Goal: Task Accomplishment & Management: Complete application form

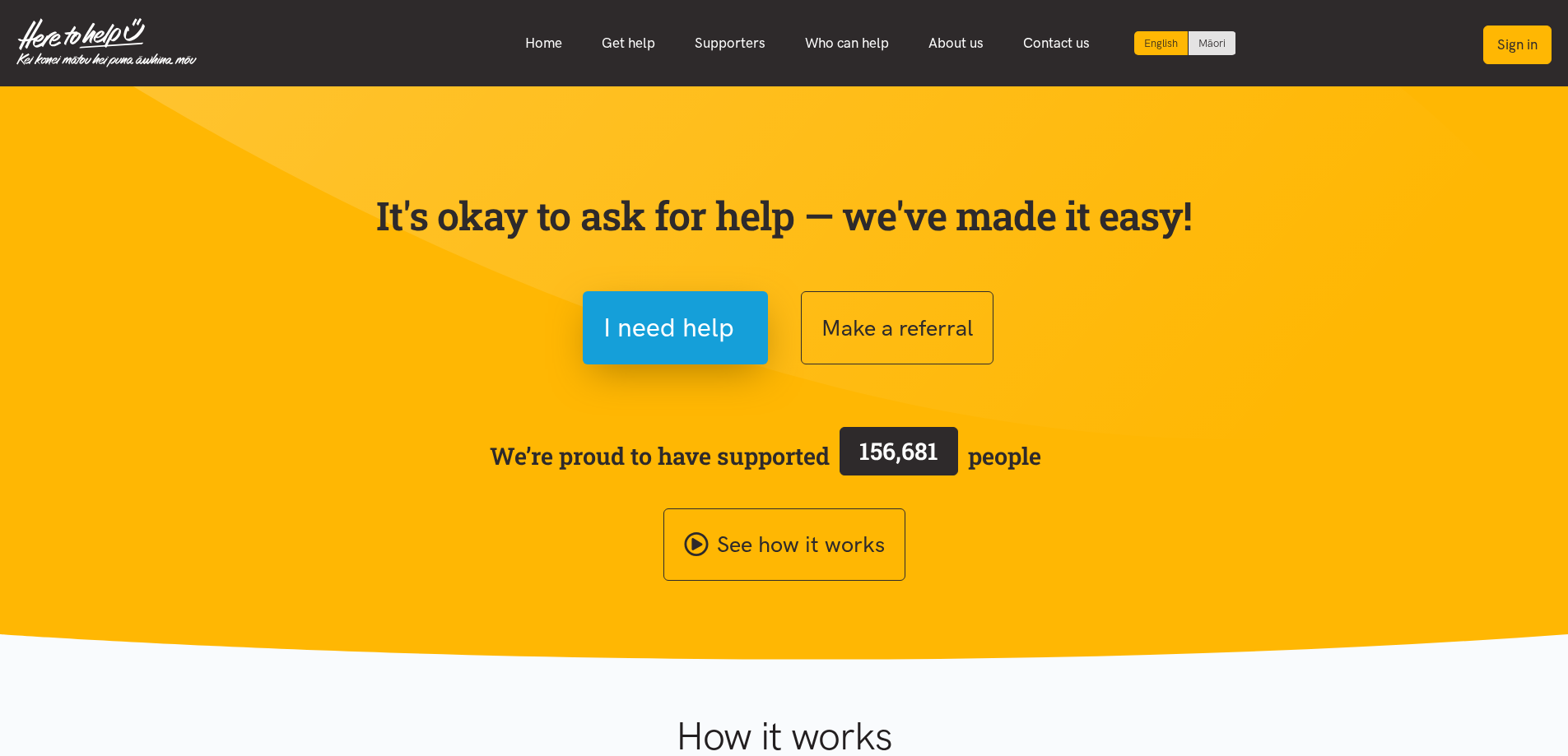
click at [1511, 31] on button "Sign in" at bounding box center [1517, 45] width 68 height 39
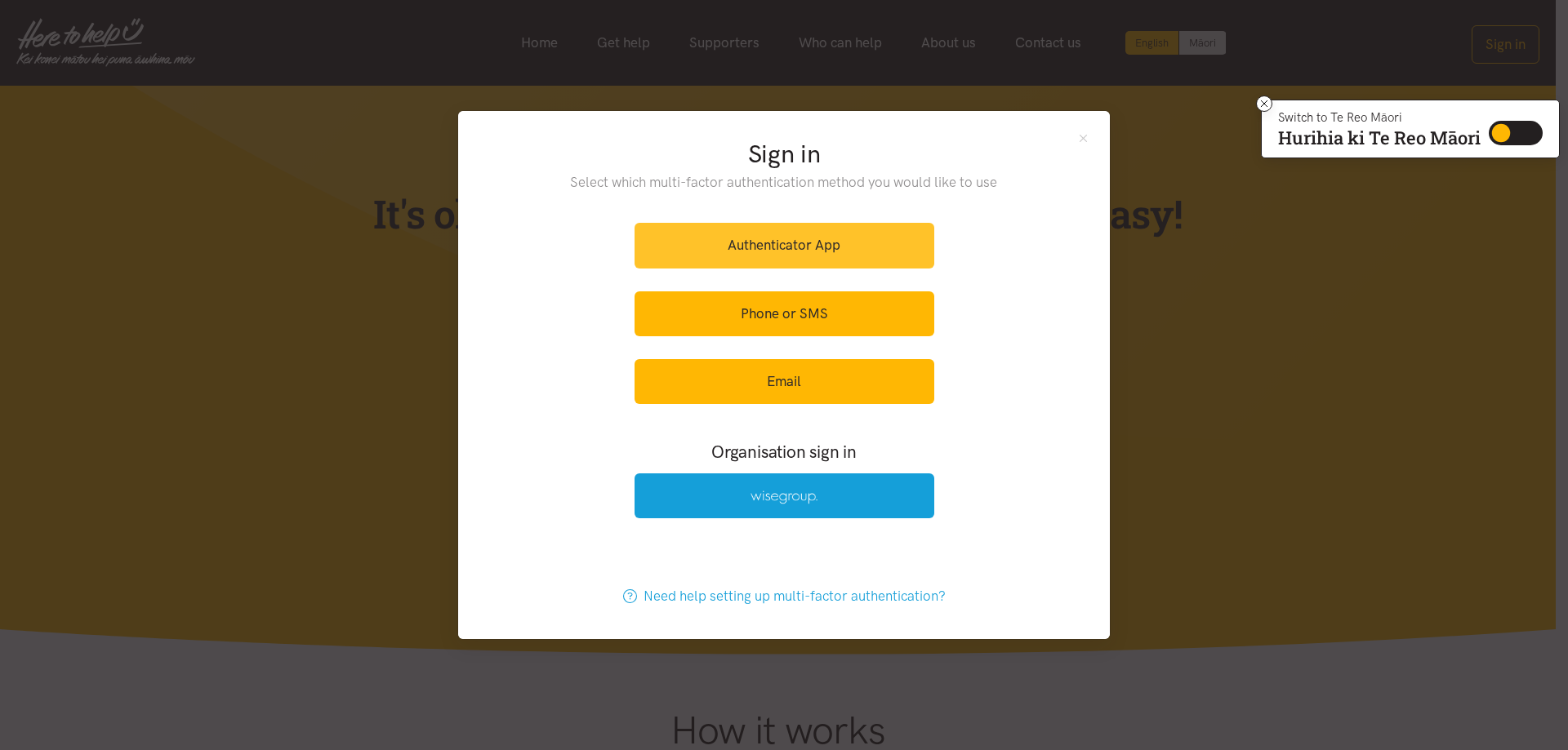
click at [861, 241] on link "Authenticator App" at bounding box center [784, 245] width 299 height 45
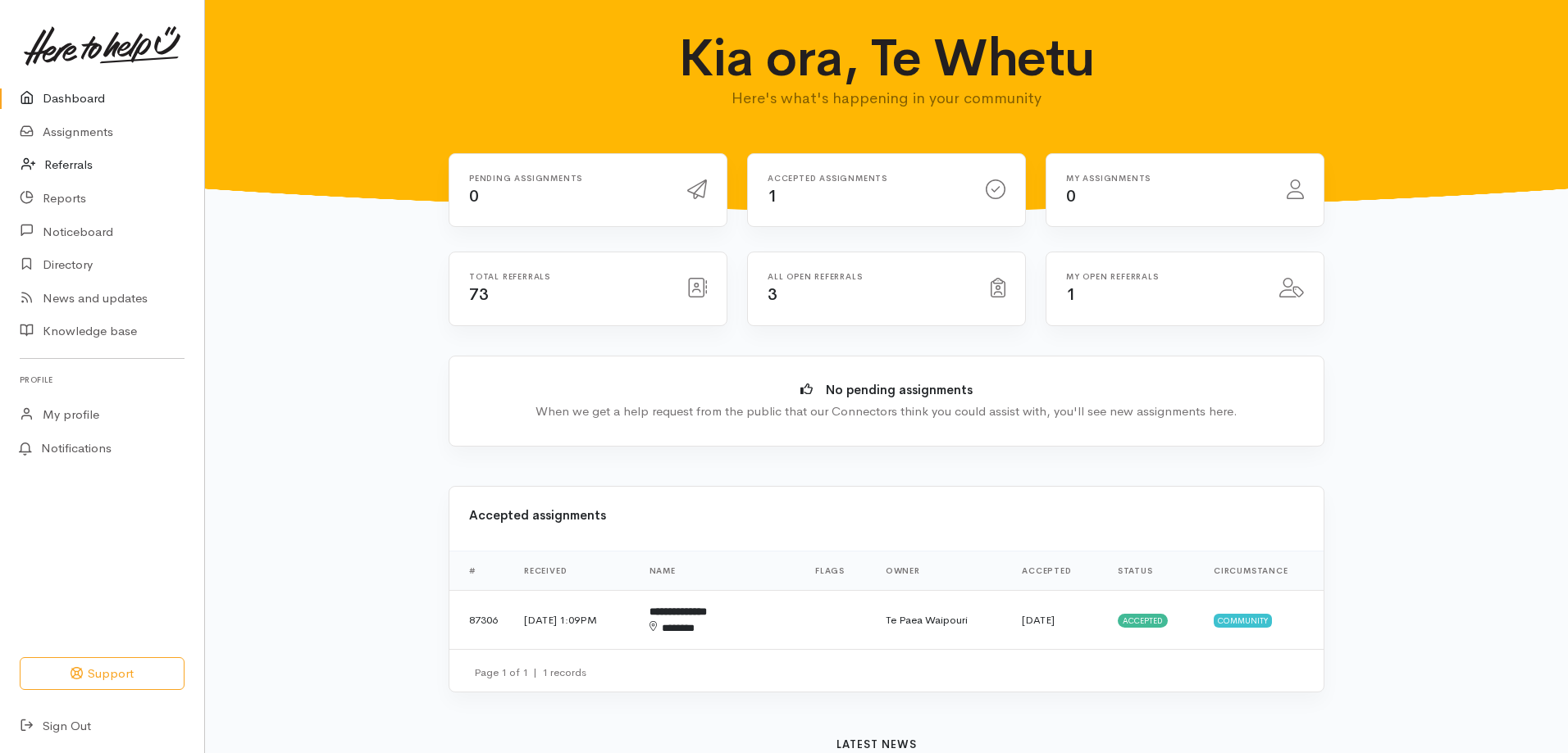
click at [94, 151] on link "Referrals" at bounding box center [101, 165] width 204 height 34
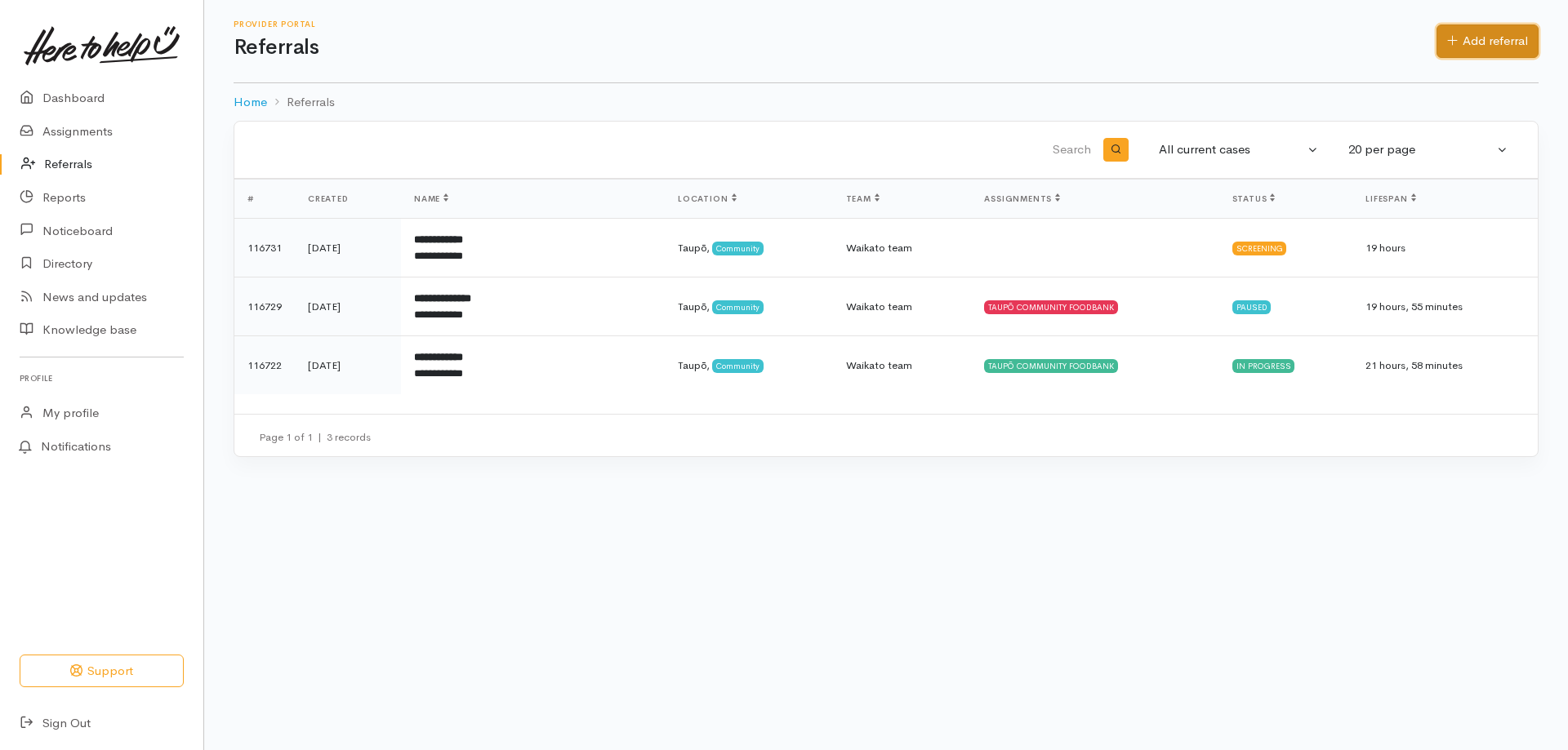
click at [1473, 51] on link "Add referral" at bounding box center [1487, 42] width 102 height 34
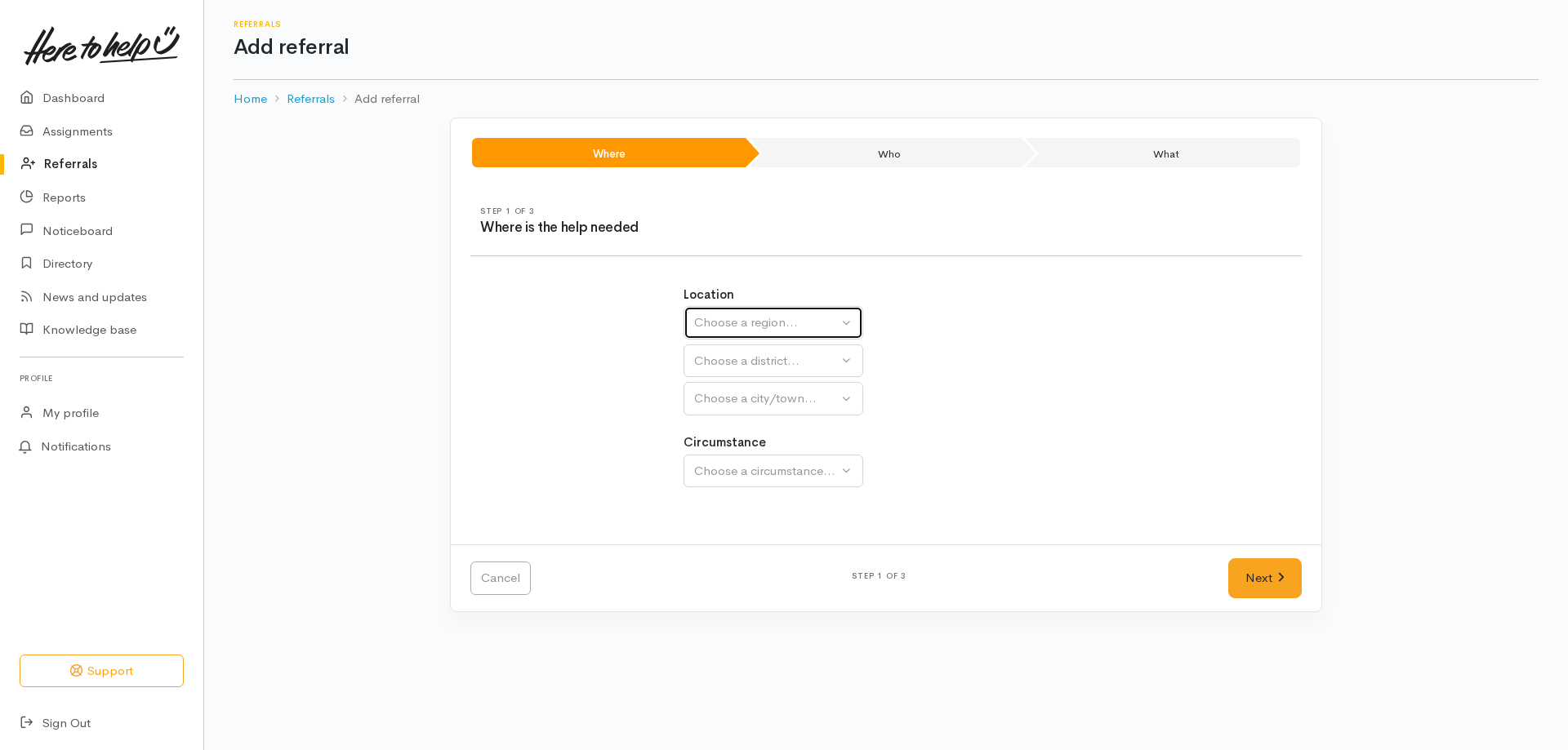
click at [784, 320] on div "Choose a region..." at bounding box center [766, 323] width 144 height 19
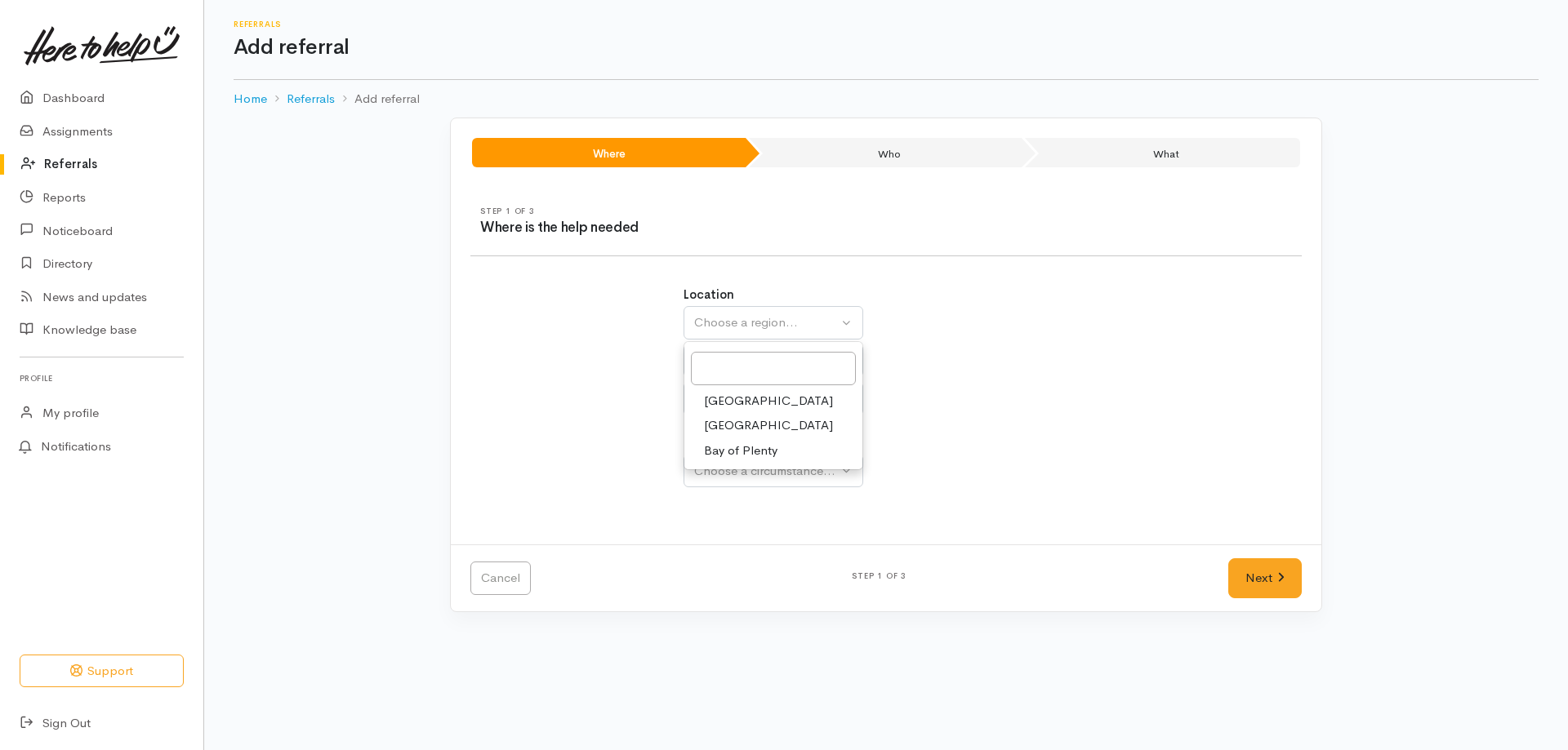
drag, startPoint x: 742, startPoint y: 453, endPoint x: 741, endPoint y: 425, distance: 28.0
click at [741, 425] on ul "[GEOGRAPHIC_DATA] [GEOGRAPHIC_DATA]" at bounding box center [774, 426] width 178 height 75
click at [741, 425] on div "Location [GEOGRAPHIC_DATA] [GEOGRAPHIC_DATA] Choose a region... [GEOGRAPHIC_DAT…" at bounding box center [886, 395] width 425 height 259
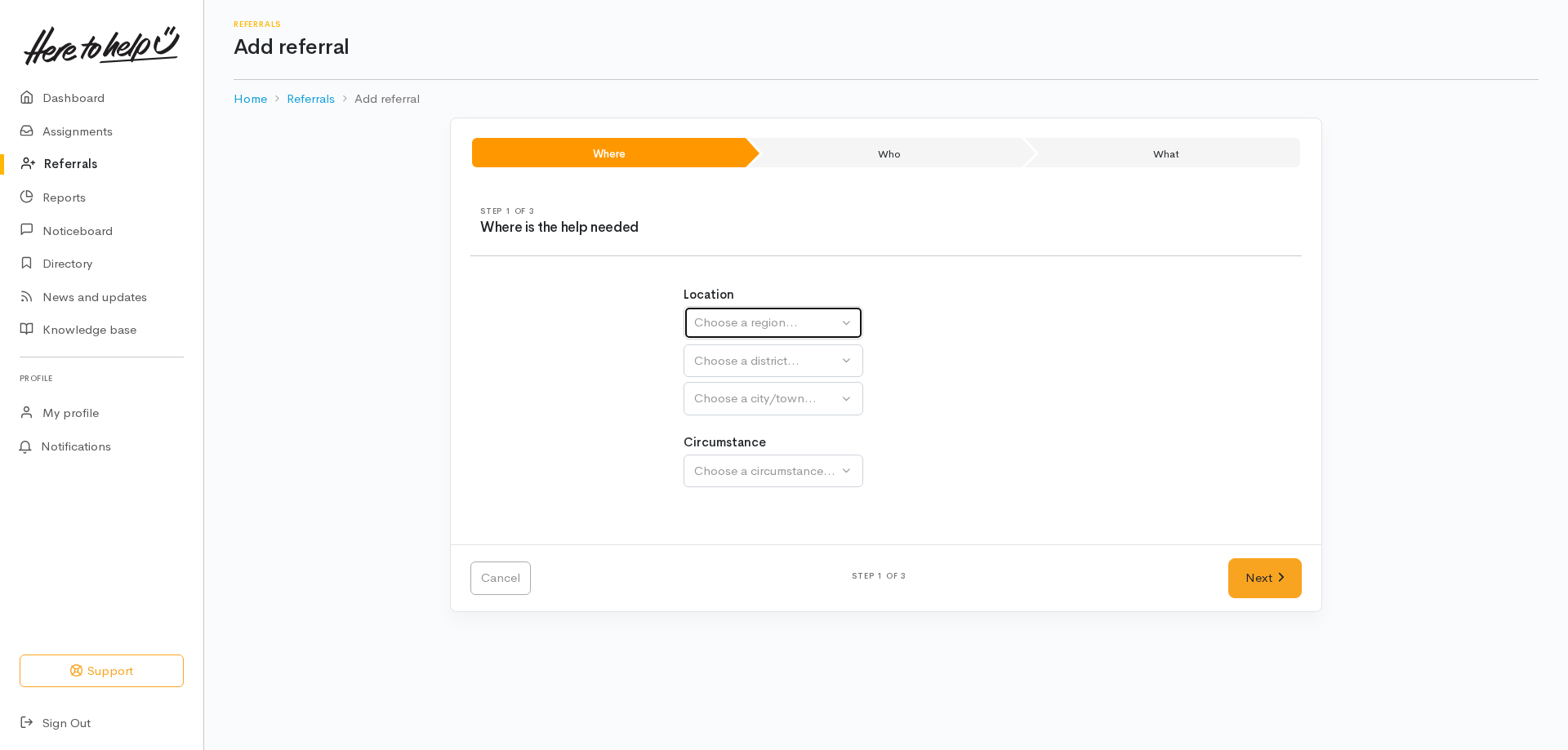
click at [844, 328] on button "Choose a region..." at bounding box center [773, 323] width 179 height 34
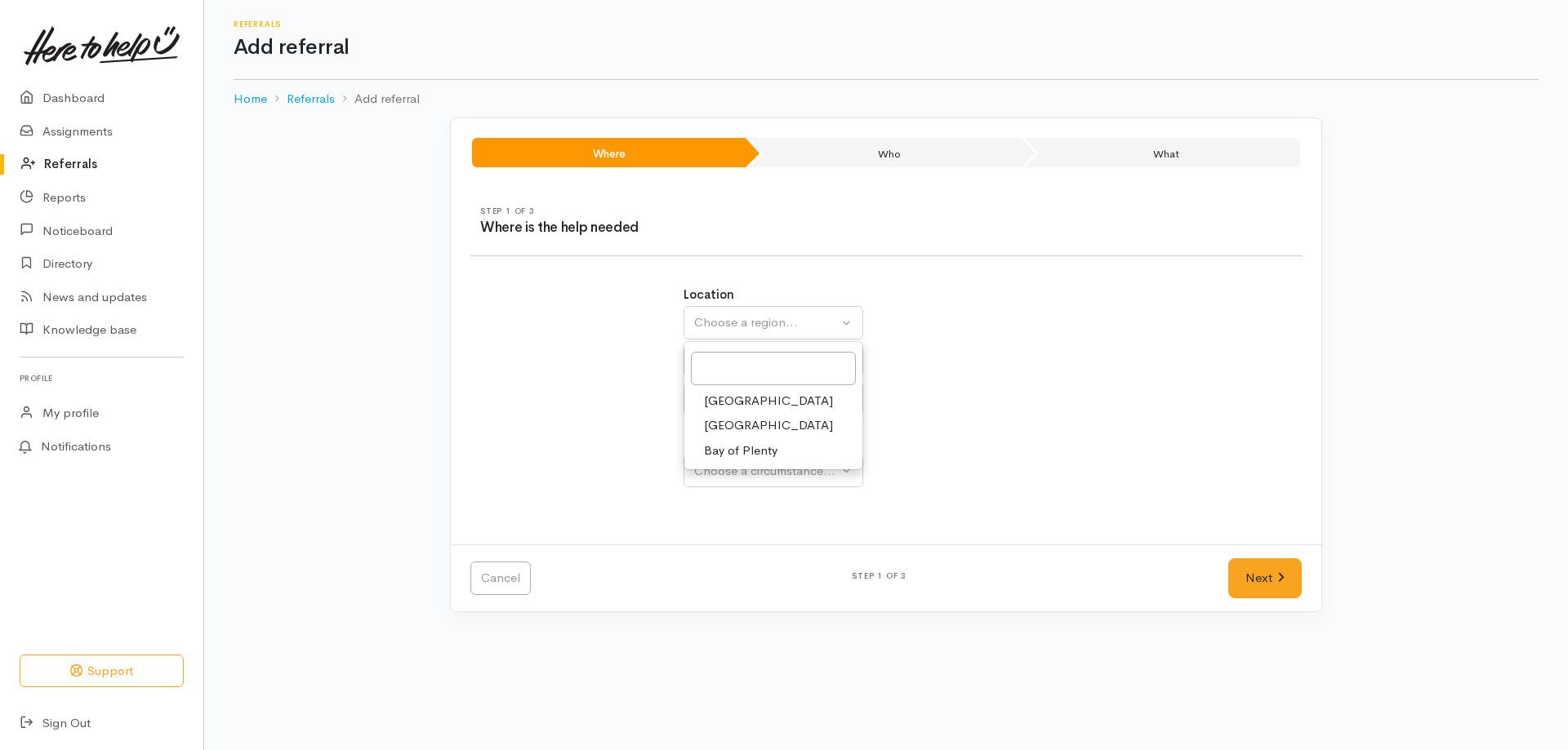
click at [781, 416] on link "[GEOGRAPHIC_DATA]" at bounding box center [774, 426] width 178 height 26
select select "3"
select select
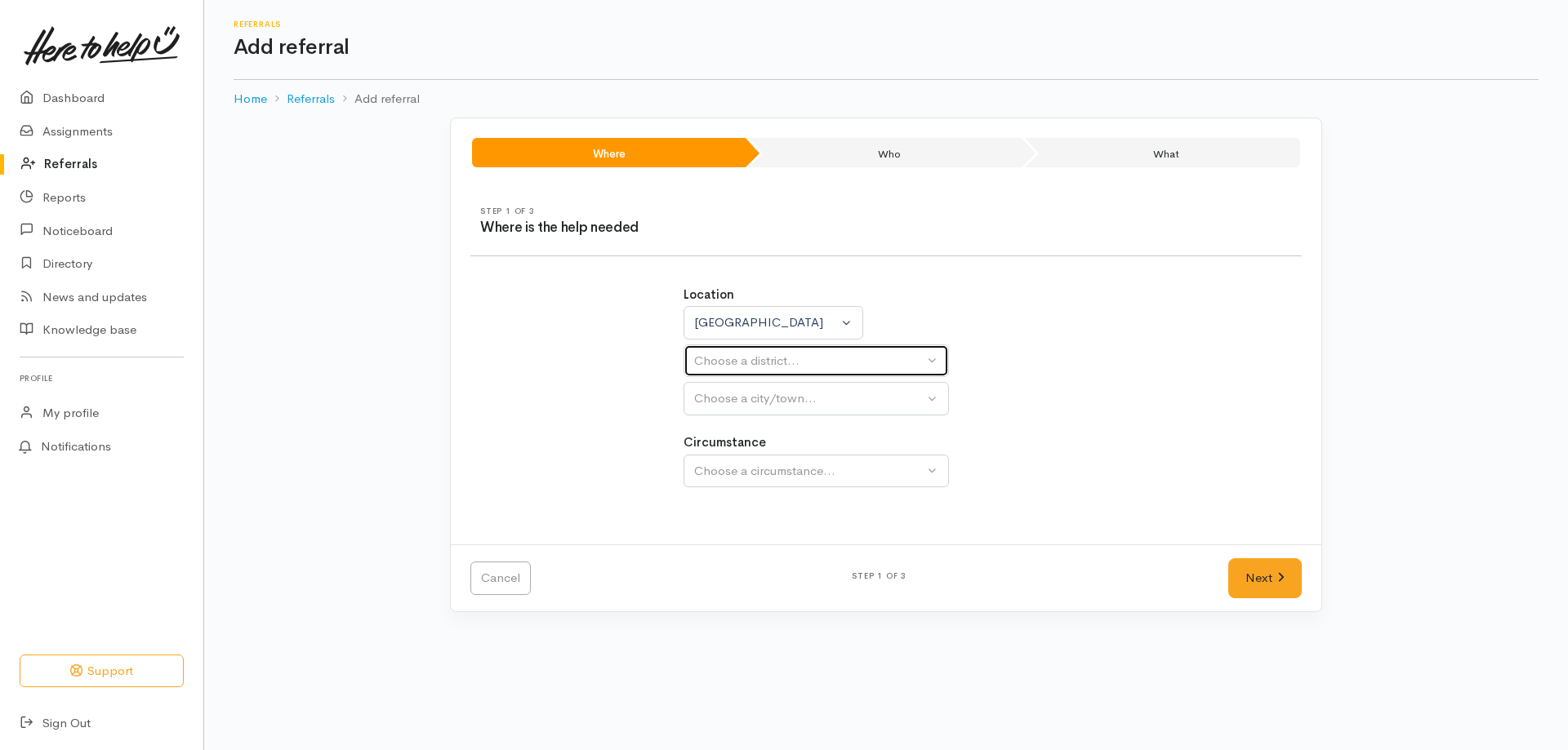
click at [848, 357] on div "Choose a district..." at bounding box center [809, 361] width 230 height 19
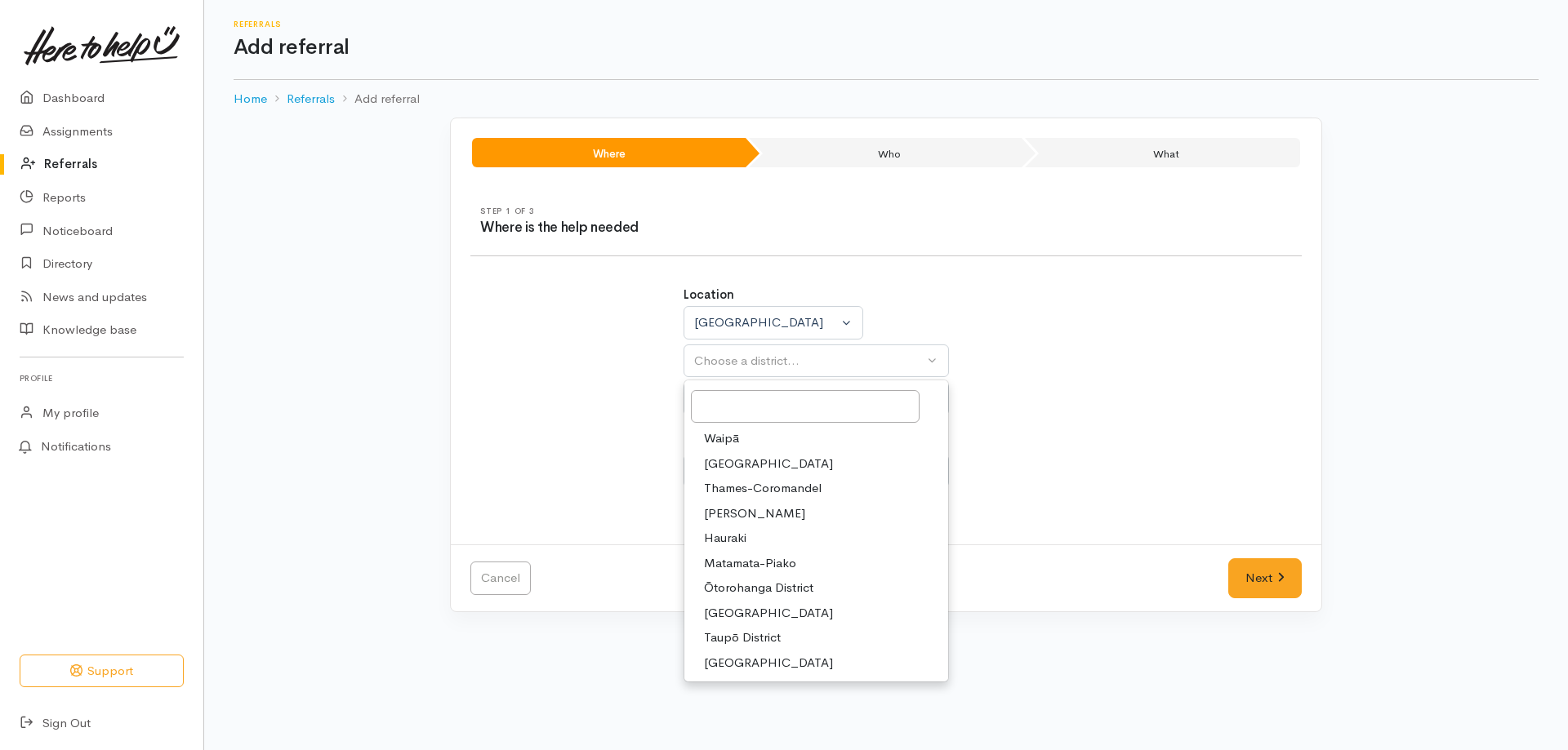
click at [762, 634] on span "Taupō District" at bounding box center [741, 638] width 76 height 19
select select "14"
select select
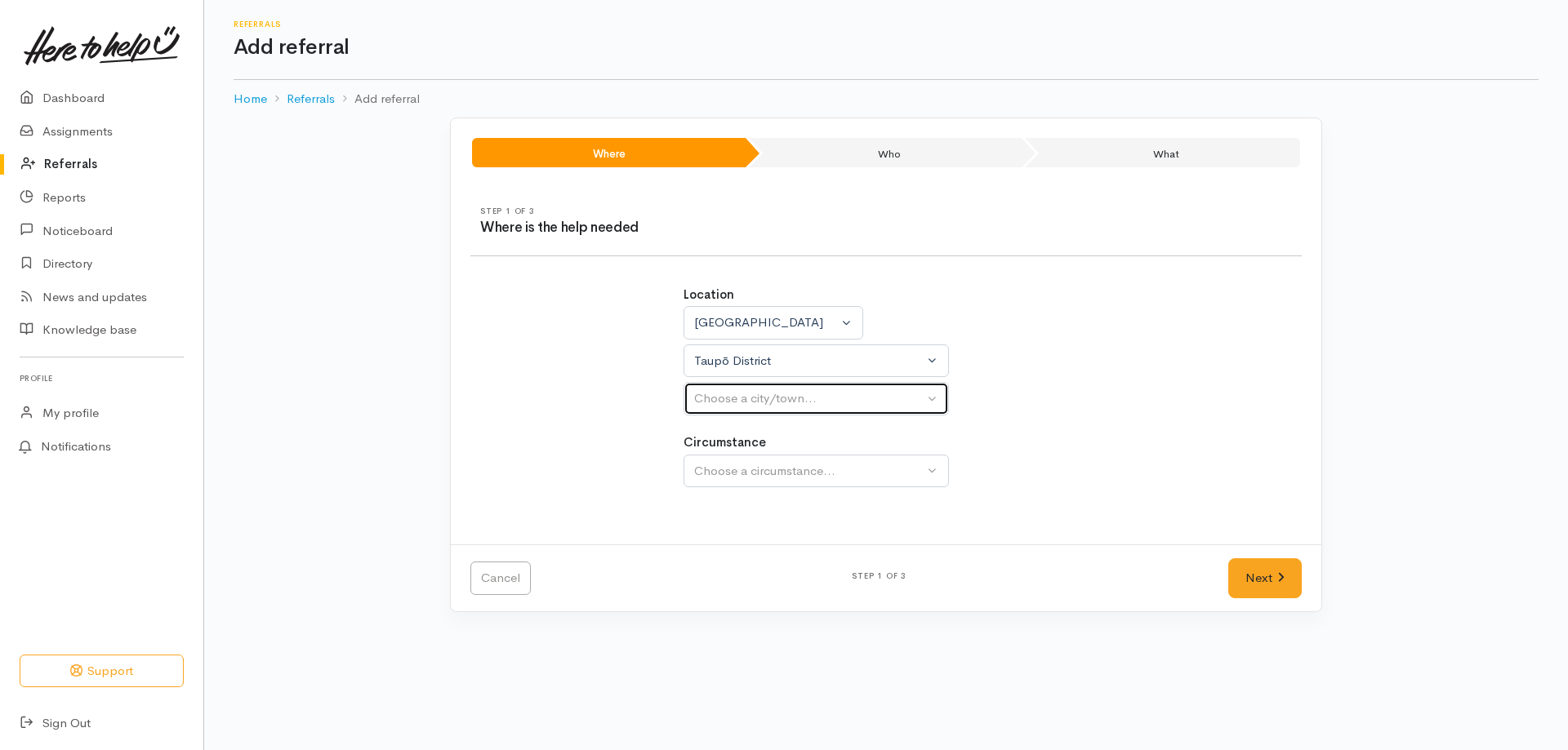
click at [809, 413] on button "Choose a city/town..." at bounding box center [816, 399] width 265 height 34
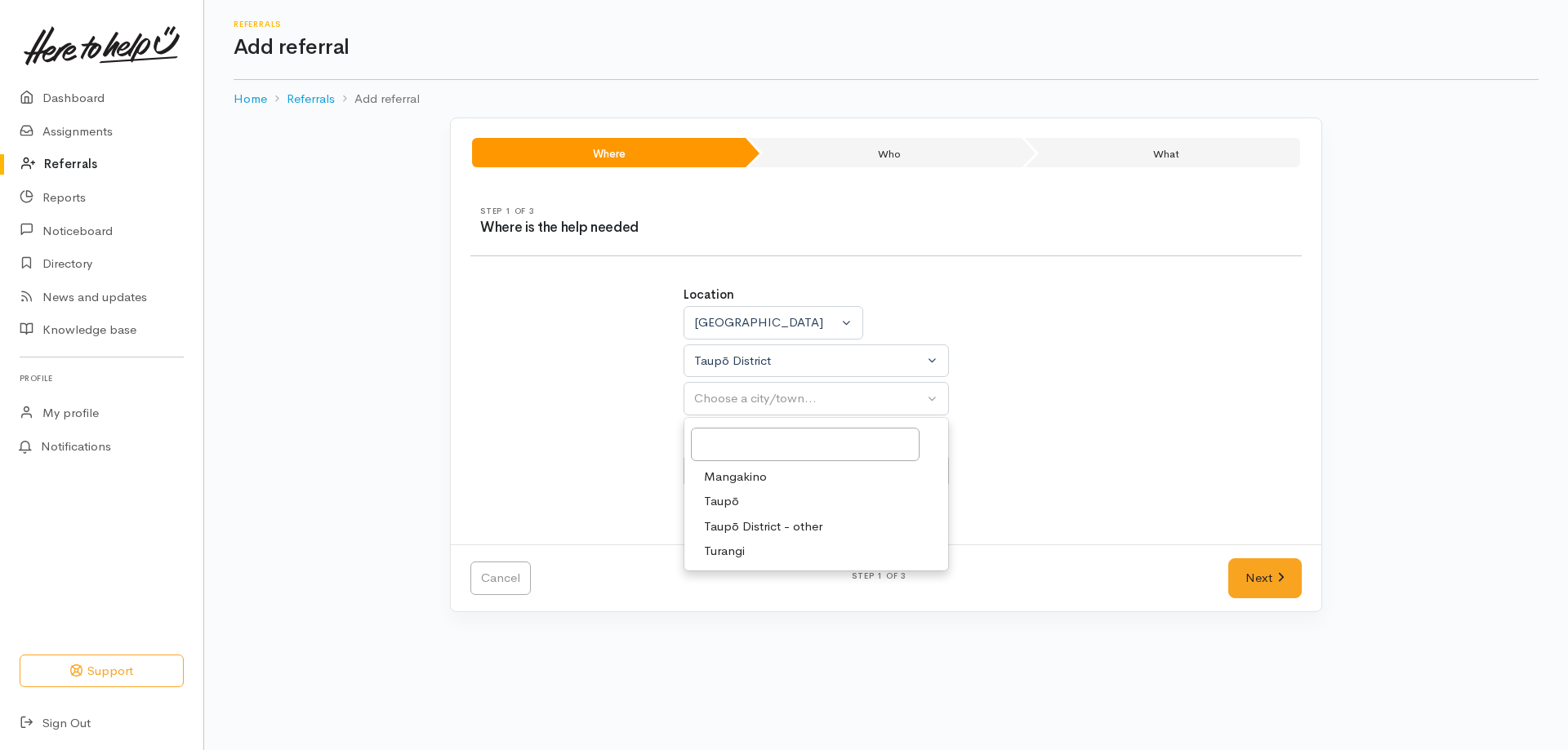
click at [787, 496] on link "Taupō" at bounding box center [816, 502] width 263 height 26
select select "183"
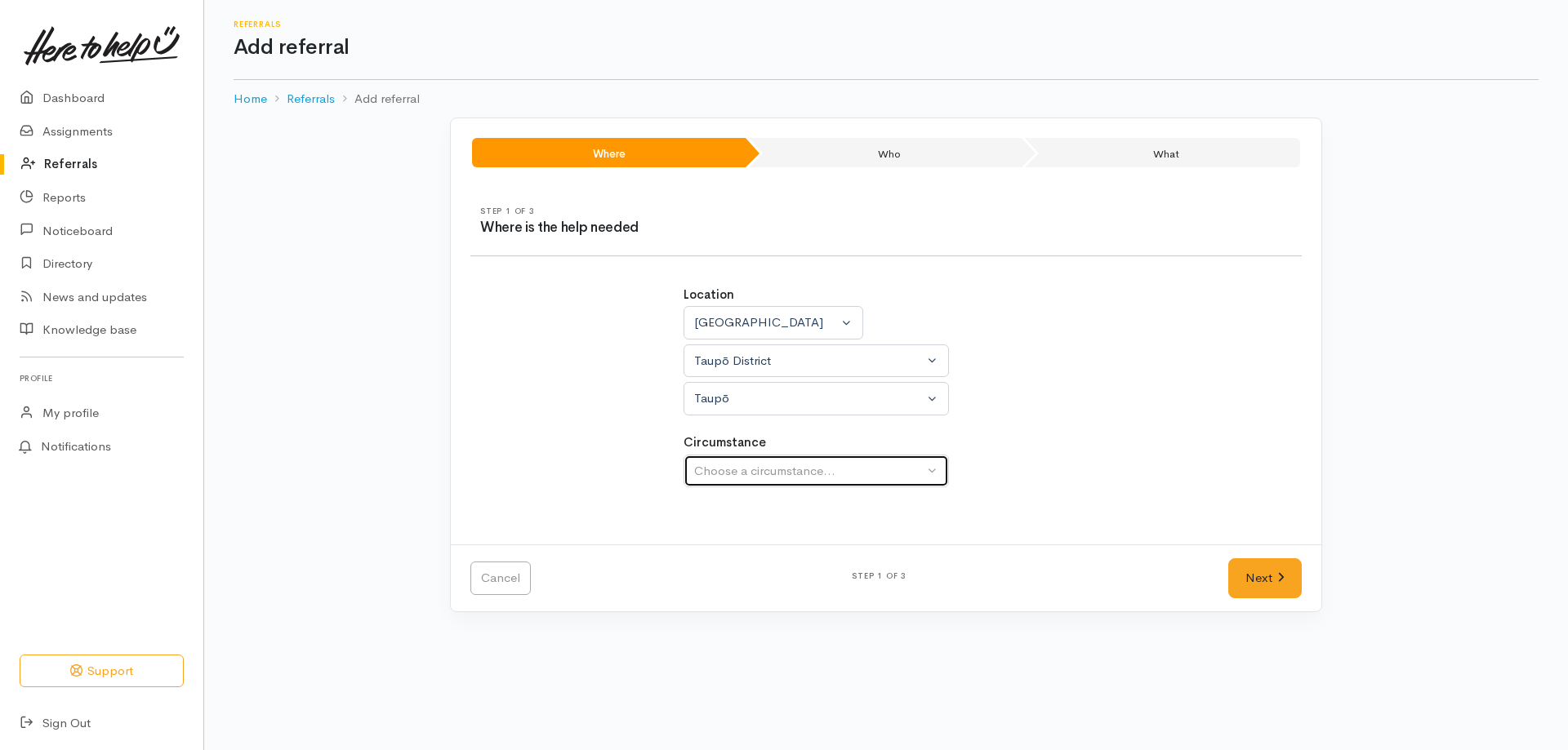
click at [787, 459] on button "Choose a circumstance..." at bounding box center [816, 472] width 265 height 34
click at [786, 477] on div "Choose a circumstance..." at bounding box center [809, 472] width 230 height 19
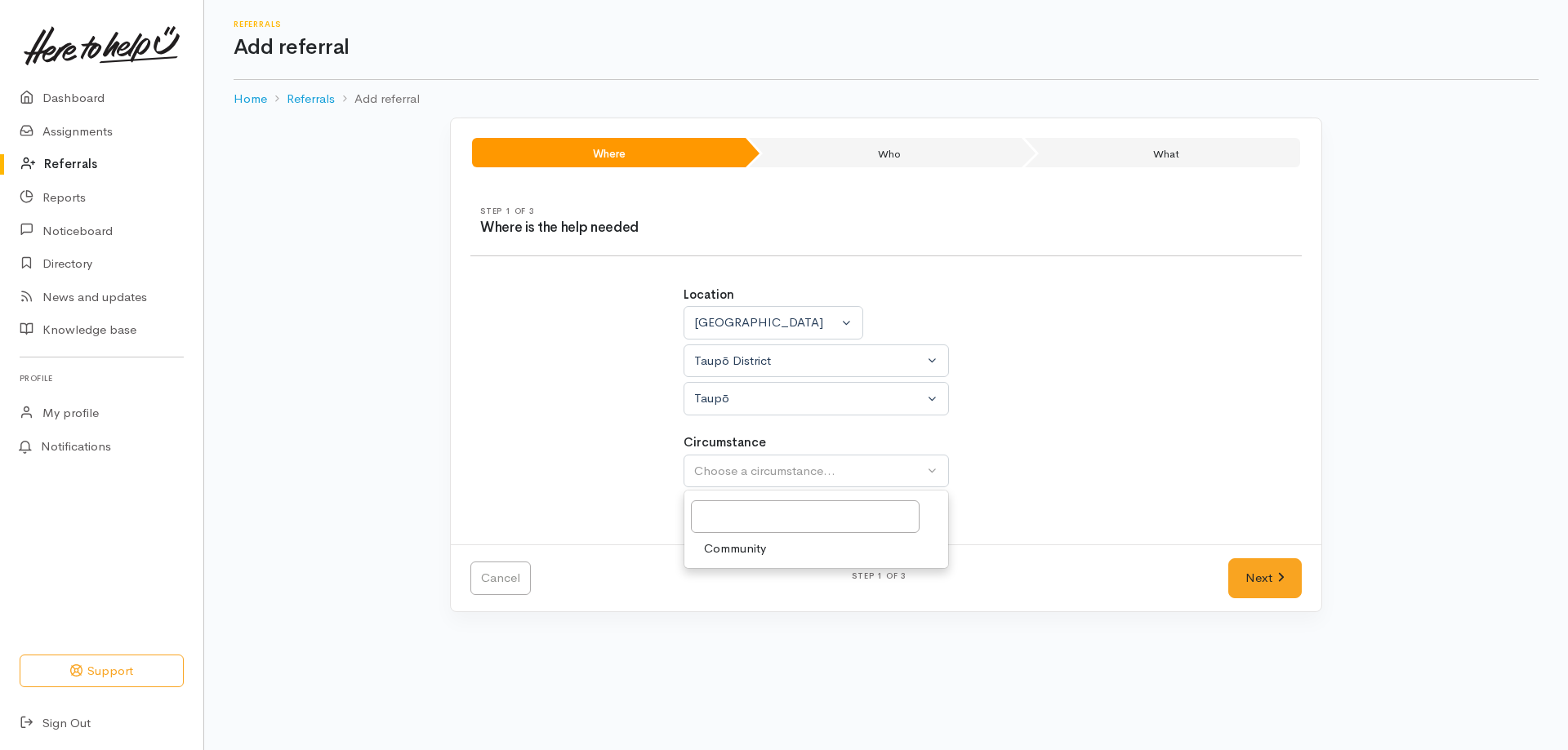
click at [764, 546] on span "Community" at bounding box center [734, 549] width 62 height 19
select select "2"
click at [1248, 576] on link "Next" at bounding box center [1265, 579] width 73 height 40
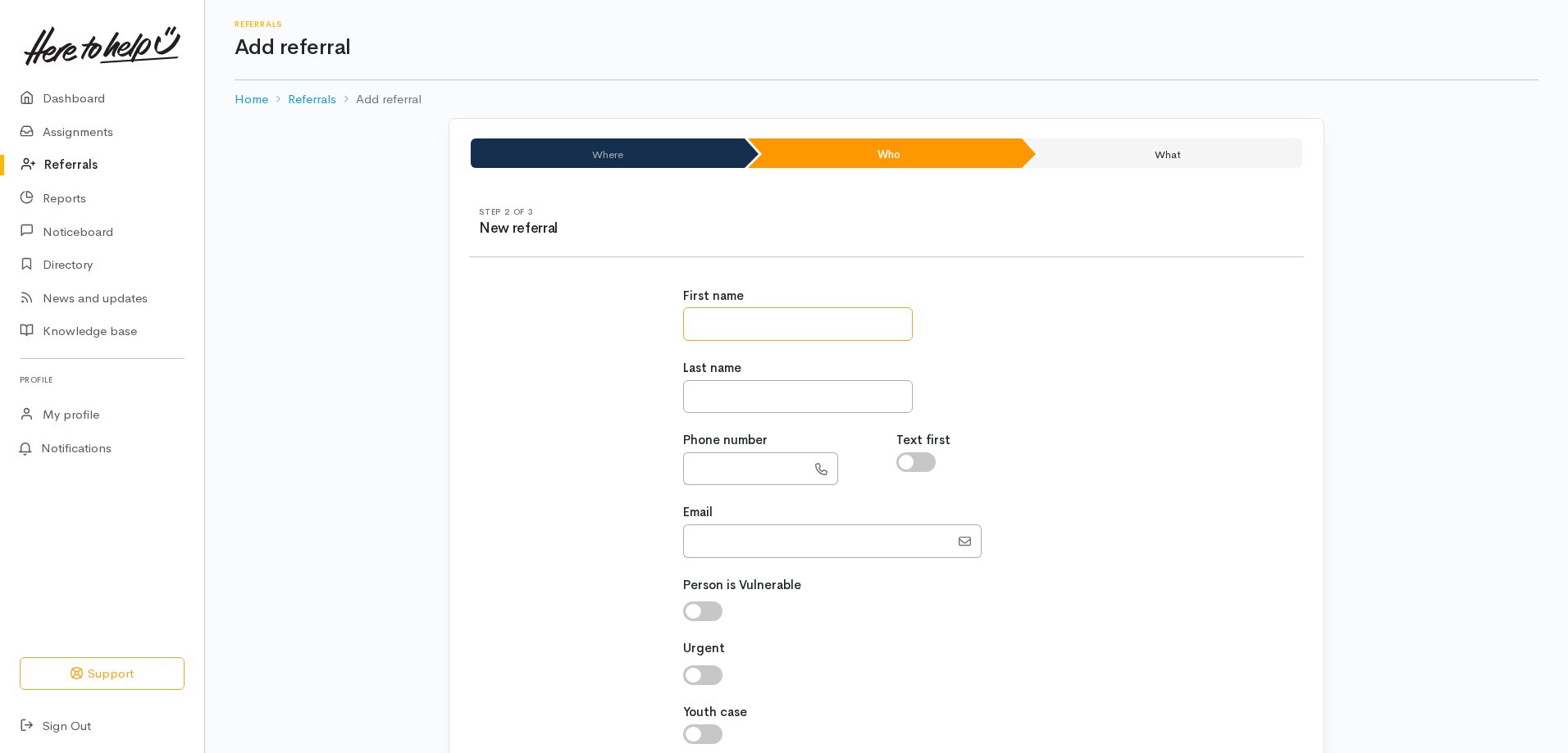
click at [745, 323] on input "text" at bounding box center [798, 324] width 230 height 34
type input "*"
type input "**********"
click at [753, 400] on input "text" at bounding box center [798, 397] width 230 height 34
type input "*******"
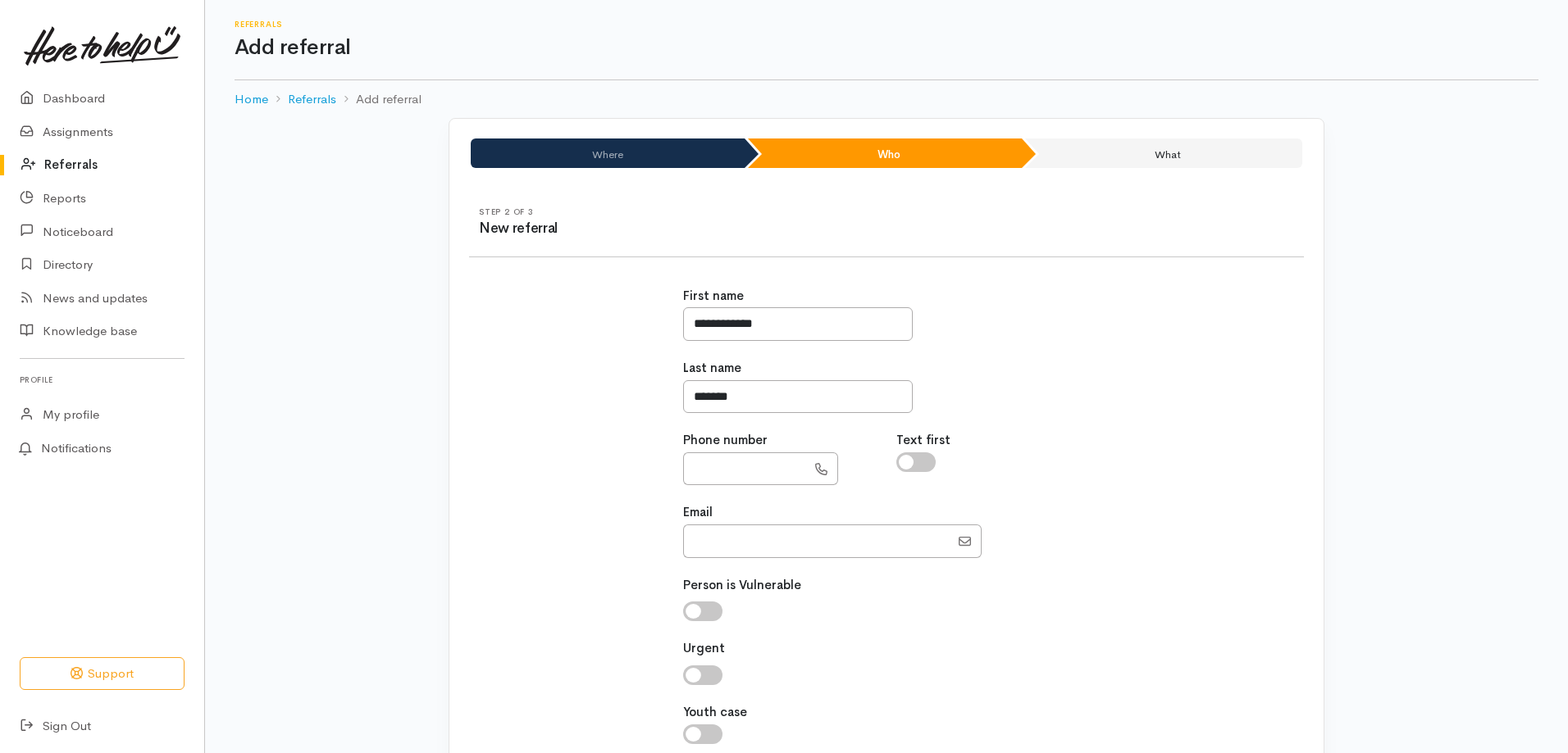
click at [713, 450] on div "Phone number" at bounding box center [780, 459] width 214 height 54
click at [730, 473] on input "text" at bounding box center [745, 470] width 123 height 34
type input "**********"
click at [750, 547] on input "Email" at bounding box center [817, 542] width 267 height 34
click at [705, 539] on input "Email" at bounding box center [817, 542] width 267 height 34
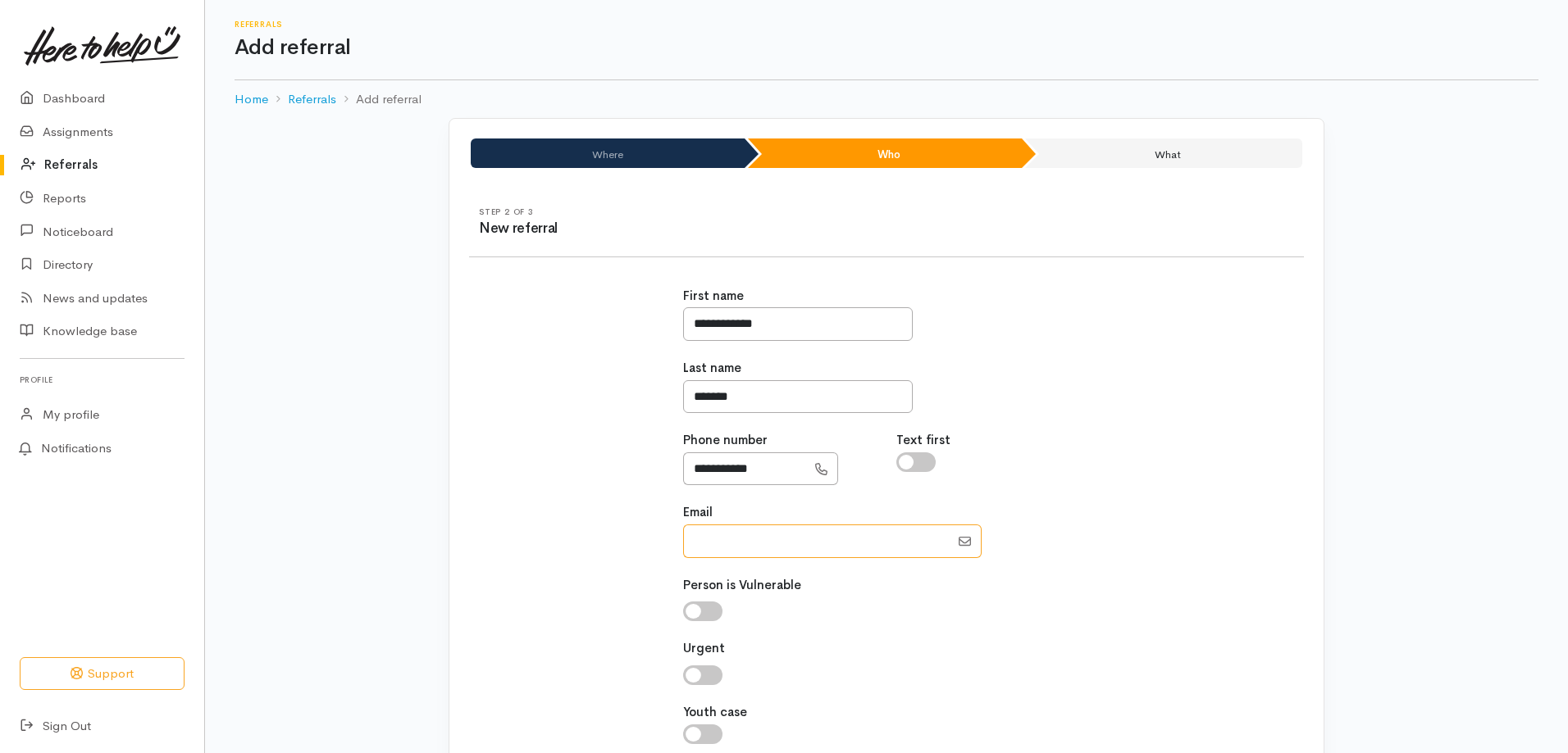
paste input "[EMAIL_ADDRESS][DOMAIN_NAME]"
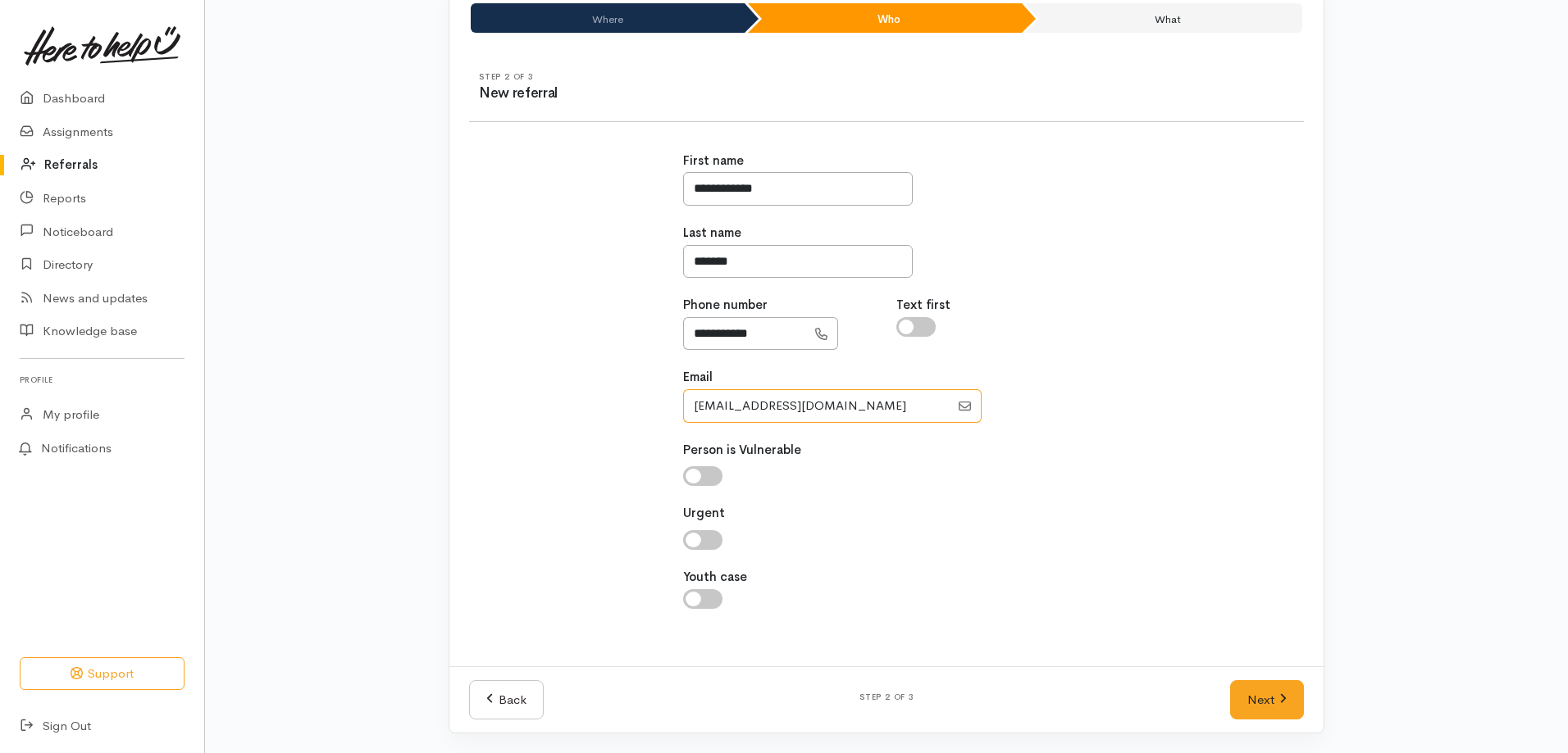
type input "[EMAIL_ADDRESS][DOMAIN_NAME]"
click at [694, 474] on input "checkbox" at bounding box center [703, 476] width 40 height 20
checkbox input "true"
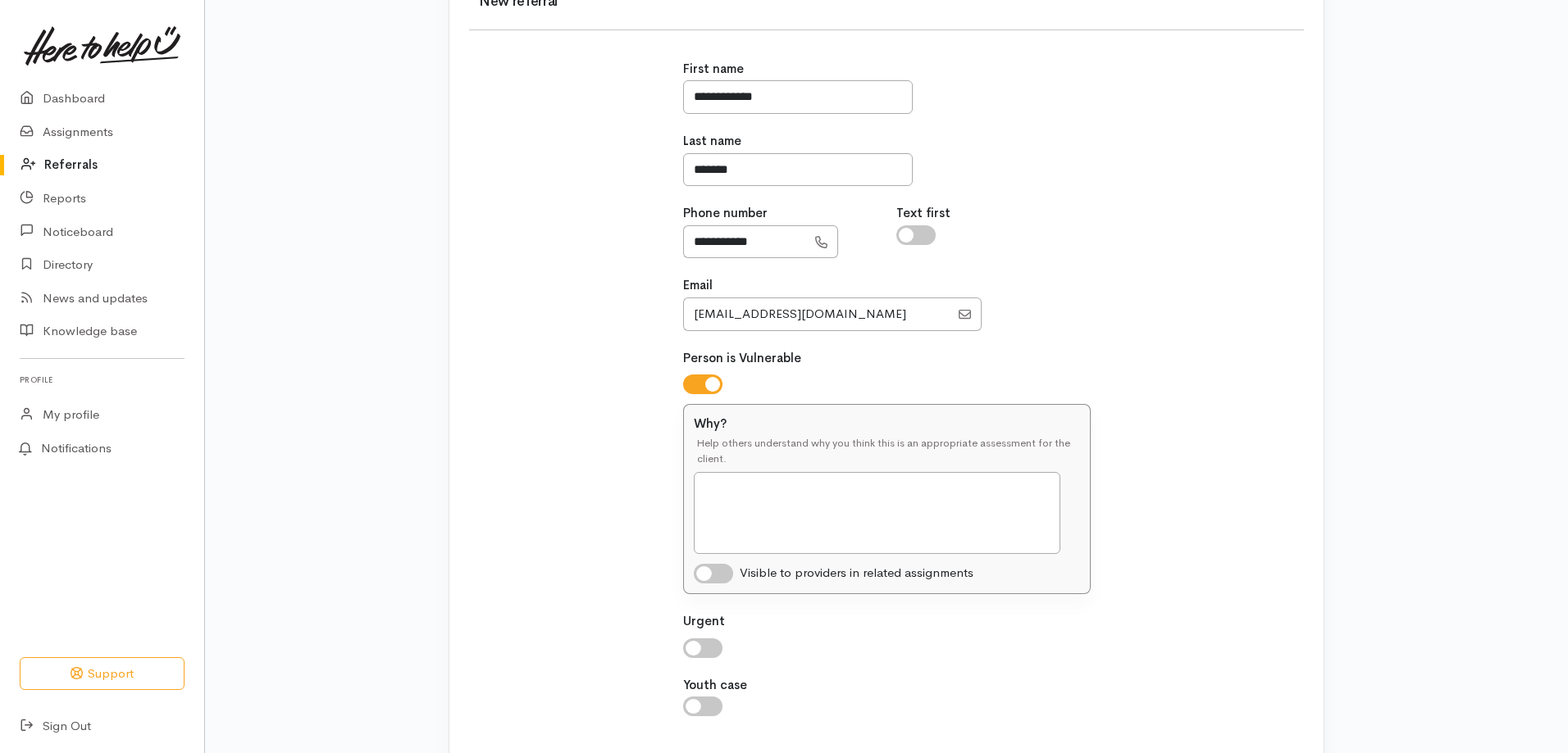
scroll to position [335, 0]
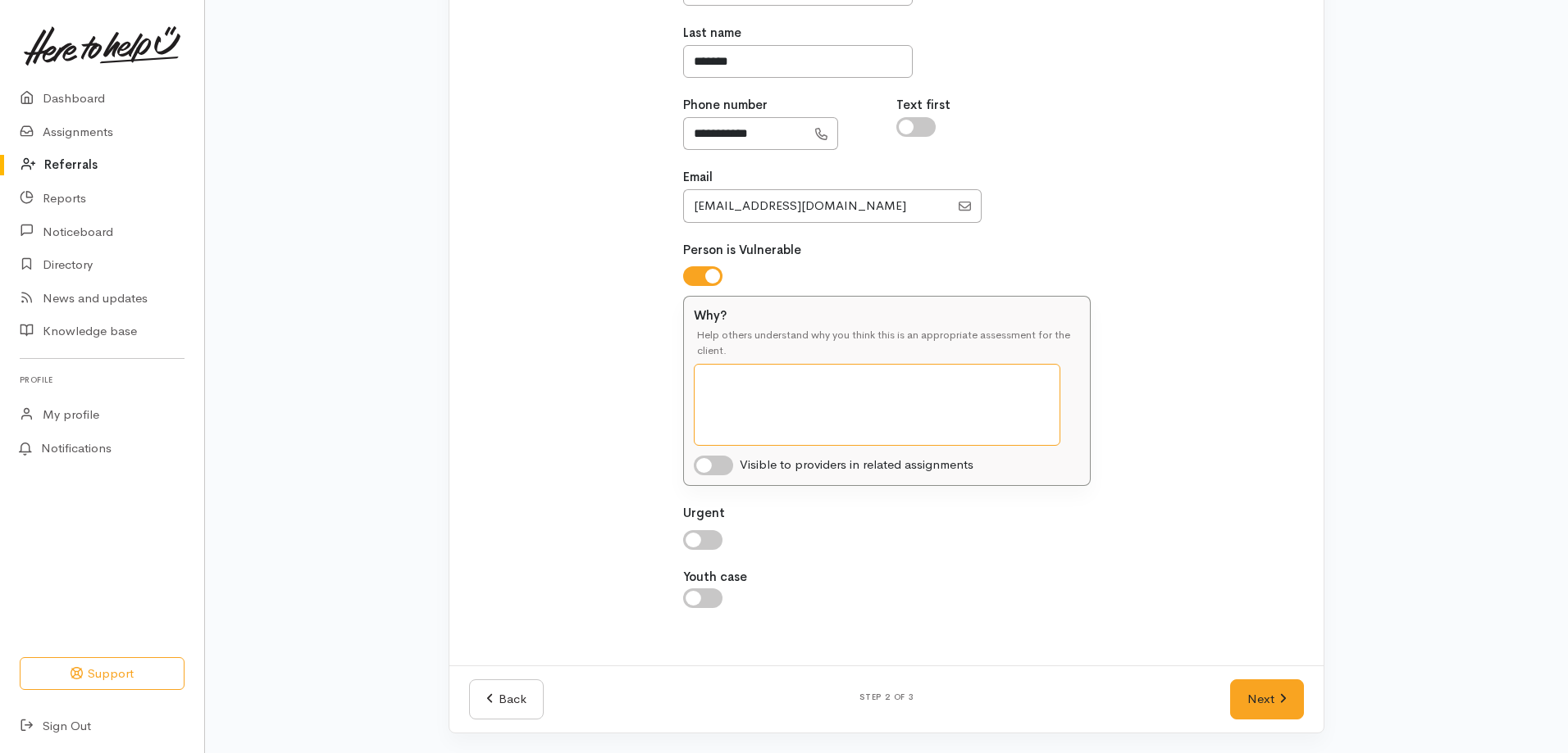
click at [737, 379] on textarea "Why?" at bounding box center [877, 405] width 366 height 82
type textarea "T"
type textarea "C"
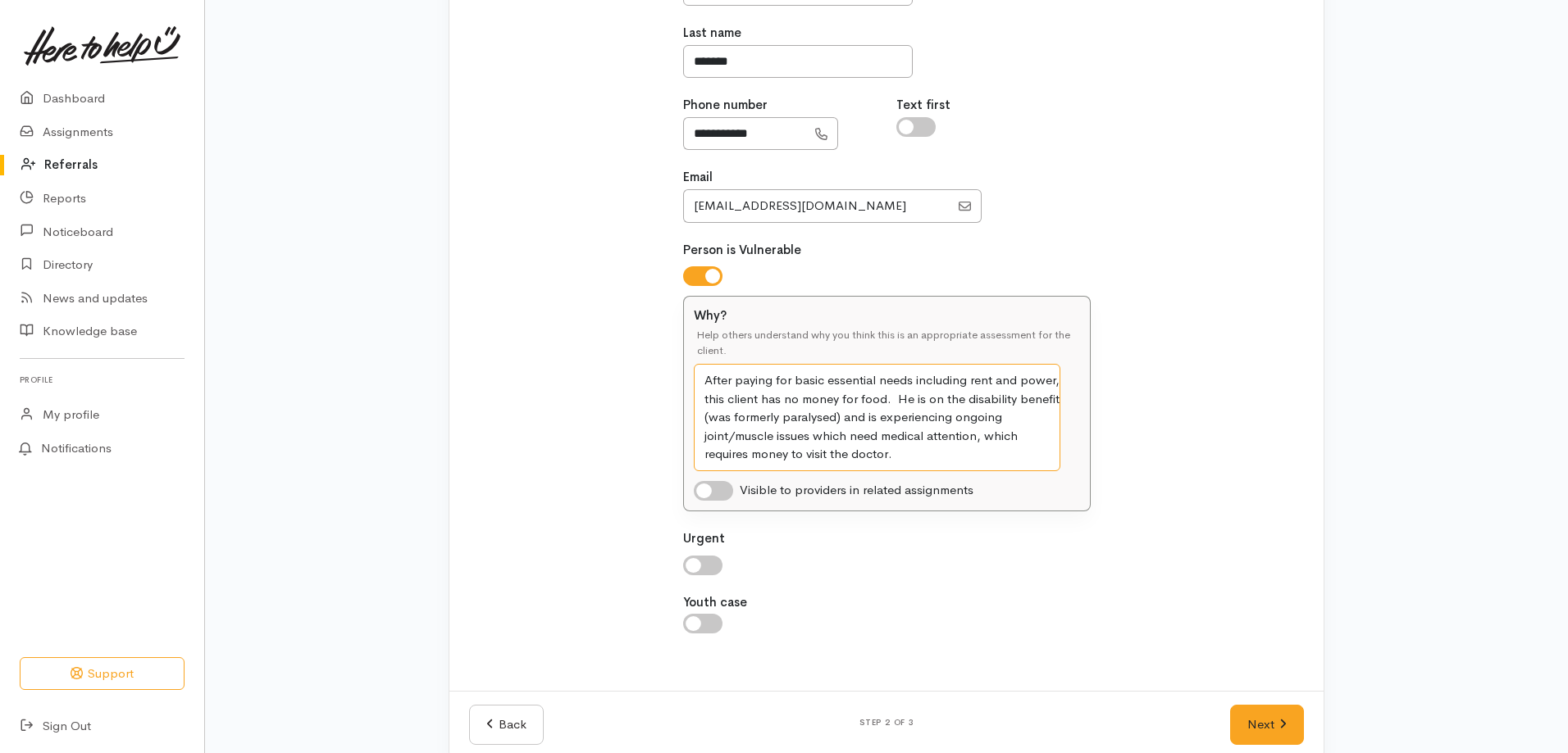
click at [800, 422] on textarea "After paying for basic essential needs including rent and power, this client ha…" at bounding box center [877, 418] width 366 height 107
click at [923, 458] on textarea "After paying for basic essential needs including rent and power, this client ha…" at bounding box center [877, 418] width 366 height 107
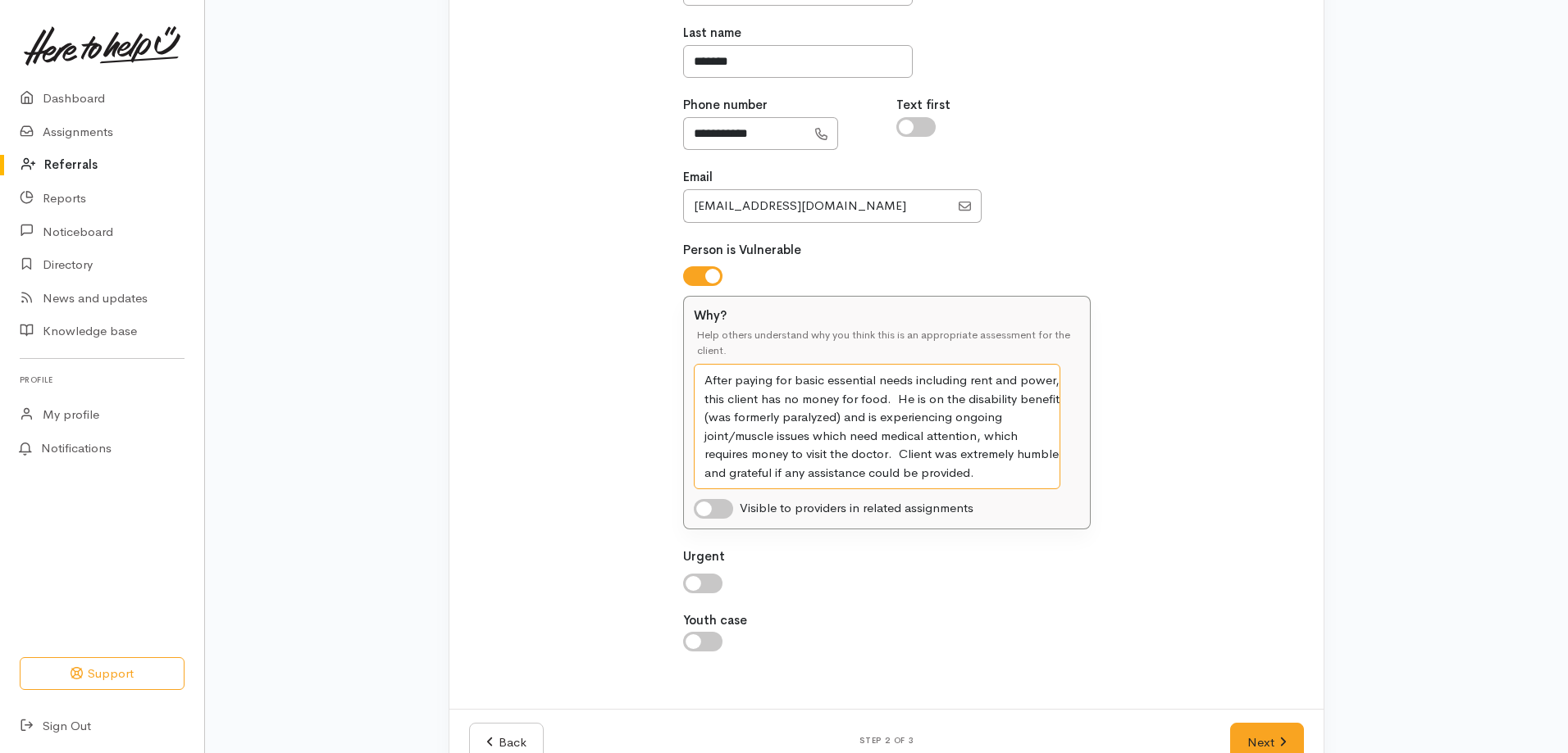
type textarea "After paying for basic essential needs including rent and power, this client ha…"
click at [704, 512] on input "checkbox" at bounding box center [713, 509] width 40 height 20
checkbox input "true"
click at [699, 582] on input "checkbox" at bounding box center [703, 584] width 40 height 20
checkbox input "true"
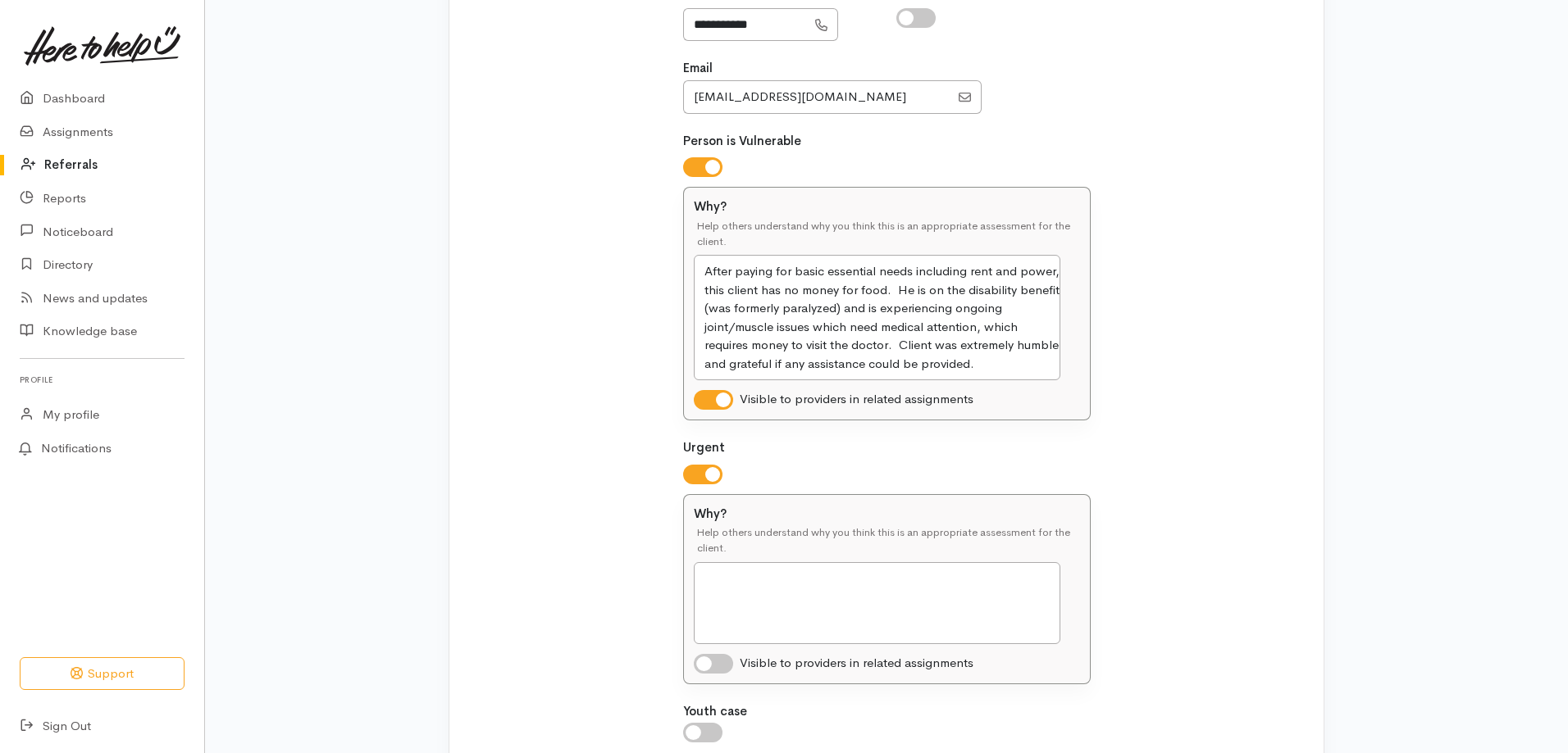
scroll to position [579, 0]
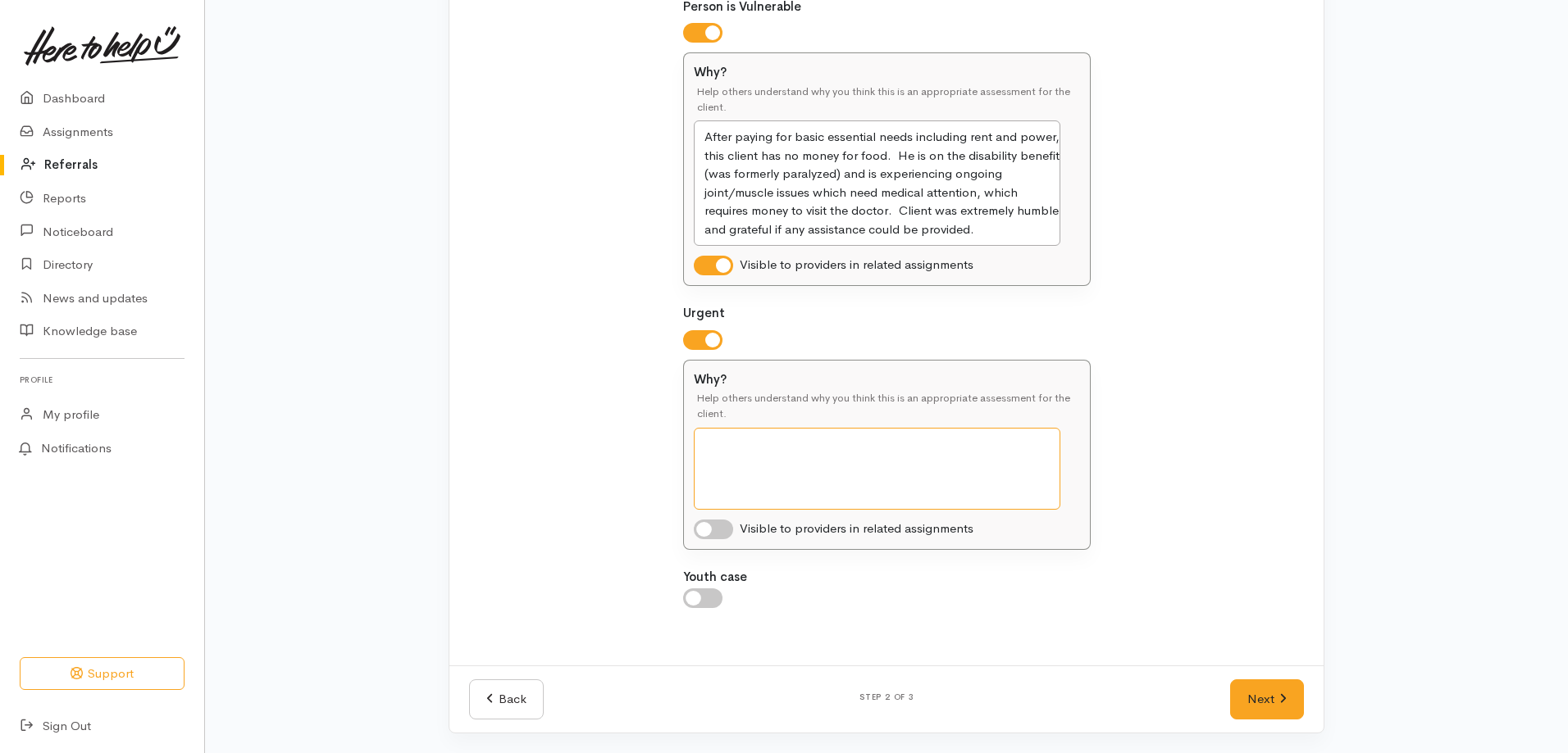
click at [751, 457] on textarea "Why?" at bounding box center [877, 469] width 366 height 82
click at [1056, 134] on textarea "After paying for basic essential needs including rent and power, this client ha…" at bounding box center [877, 183] width 366 height 125
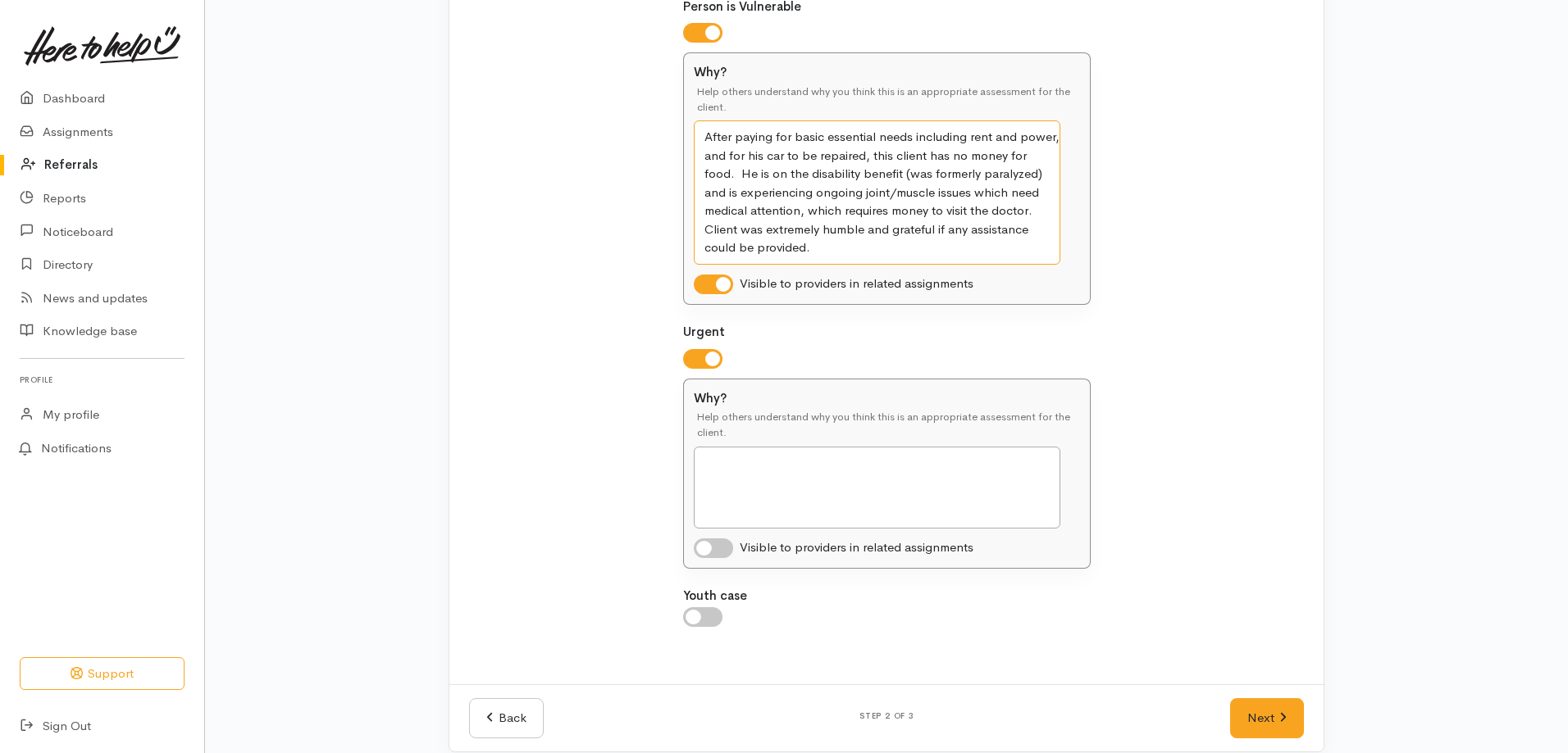
type textarea "After paying for basic essential needs including rent and power, and for his ca…"
click at [733, 463] on textarea "Why?" at bounding box center [877, 487] width 366 height 82
type textarea "T"
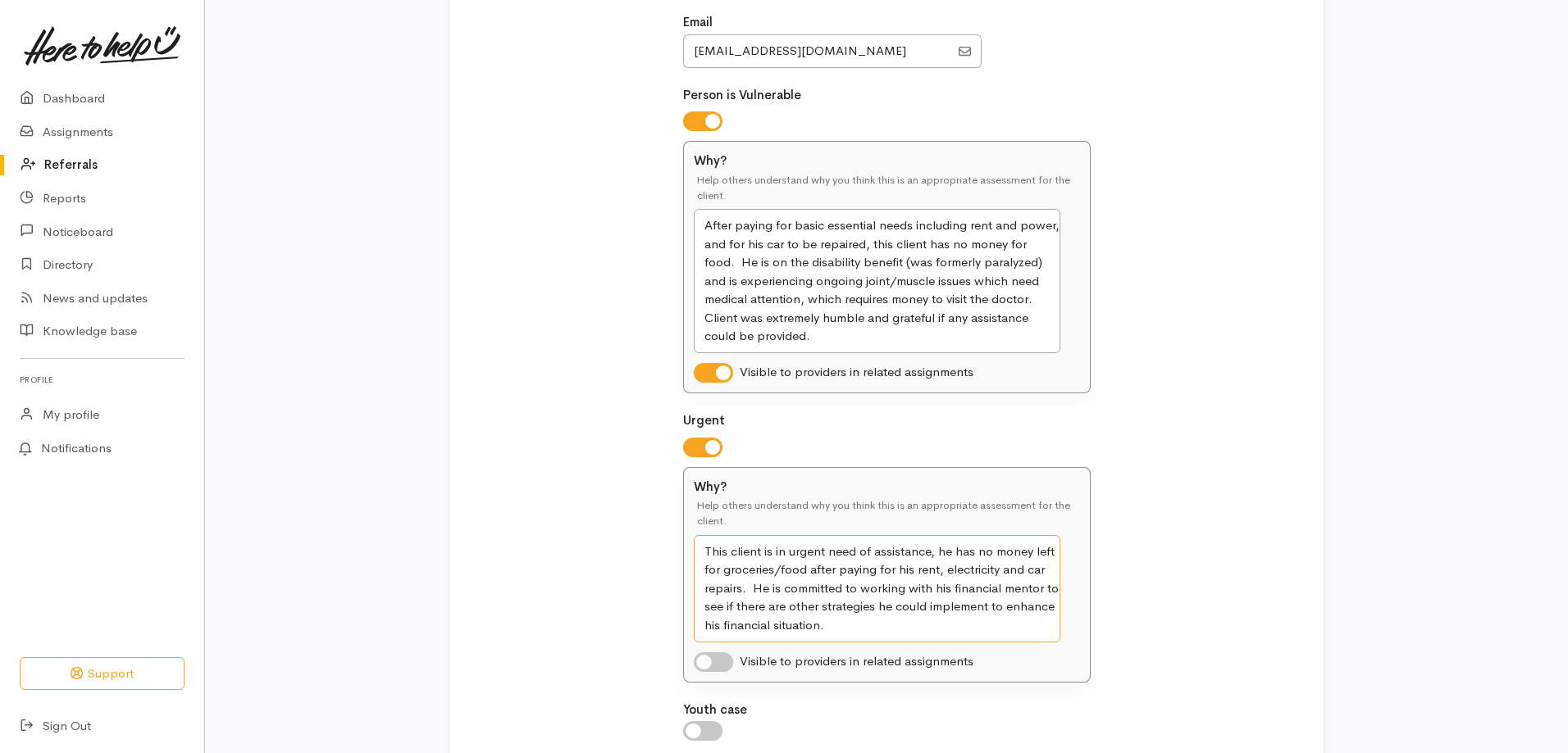
scroll to position [295, 0]
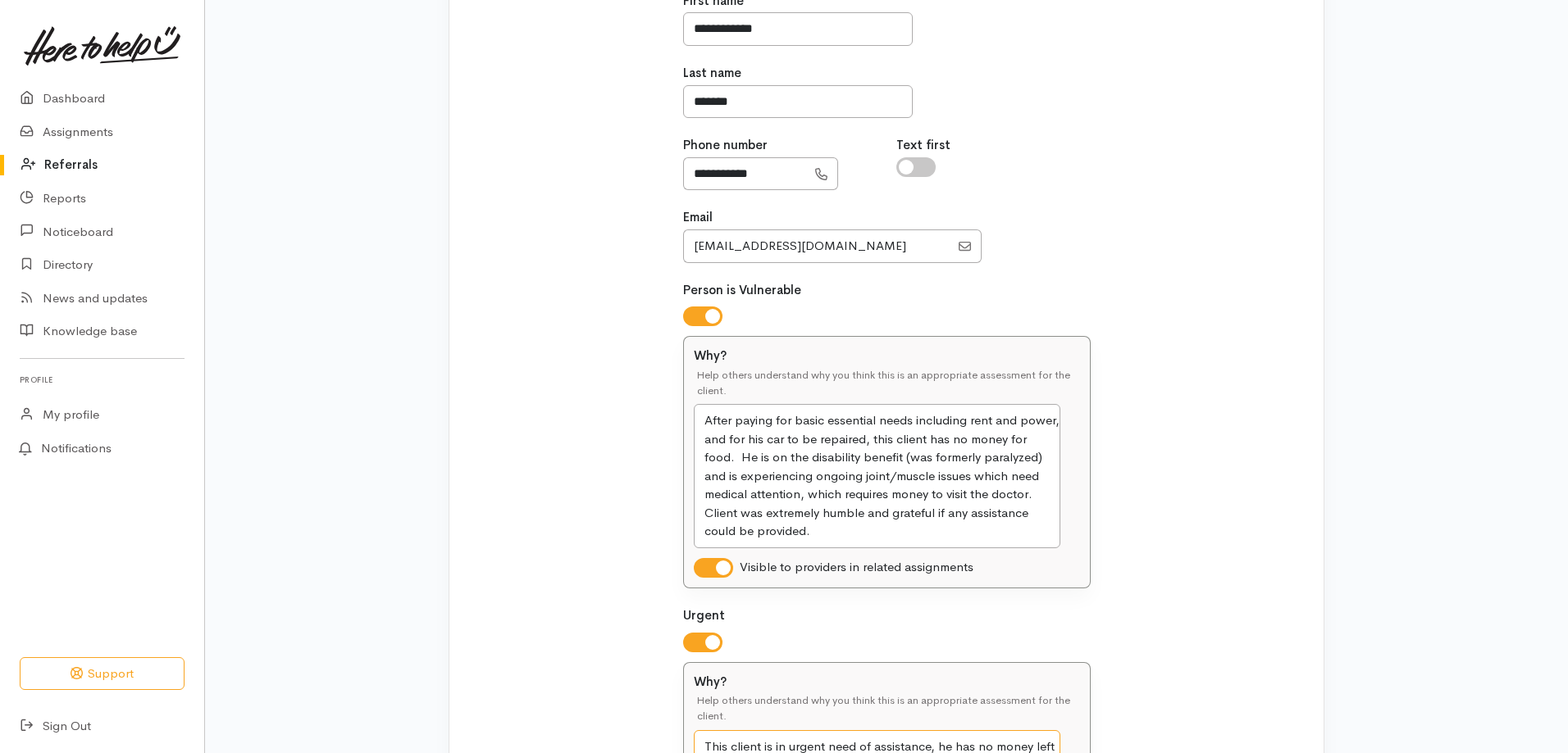
type textarea "This client is in urgent need of assistance, he has no money left for groceries…"
click at [802, 539] on textarea "After paying for basic essential needs including rent and power, and for his ca…" at bounding box center [877, 475] width 366 height 144
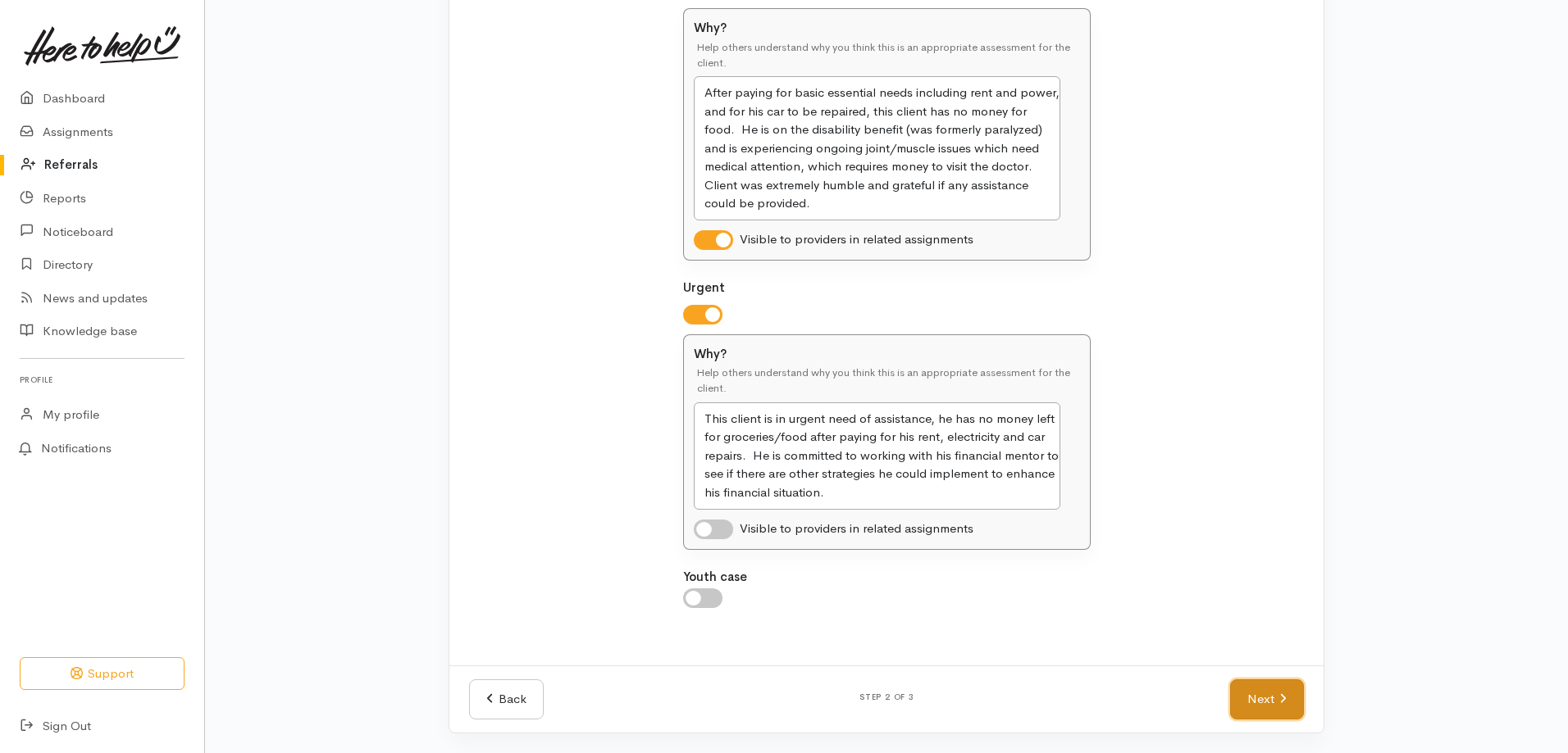
click at [1255, 714] on link "Next" at bounding box center [1267, 699] width 74 height 40
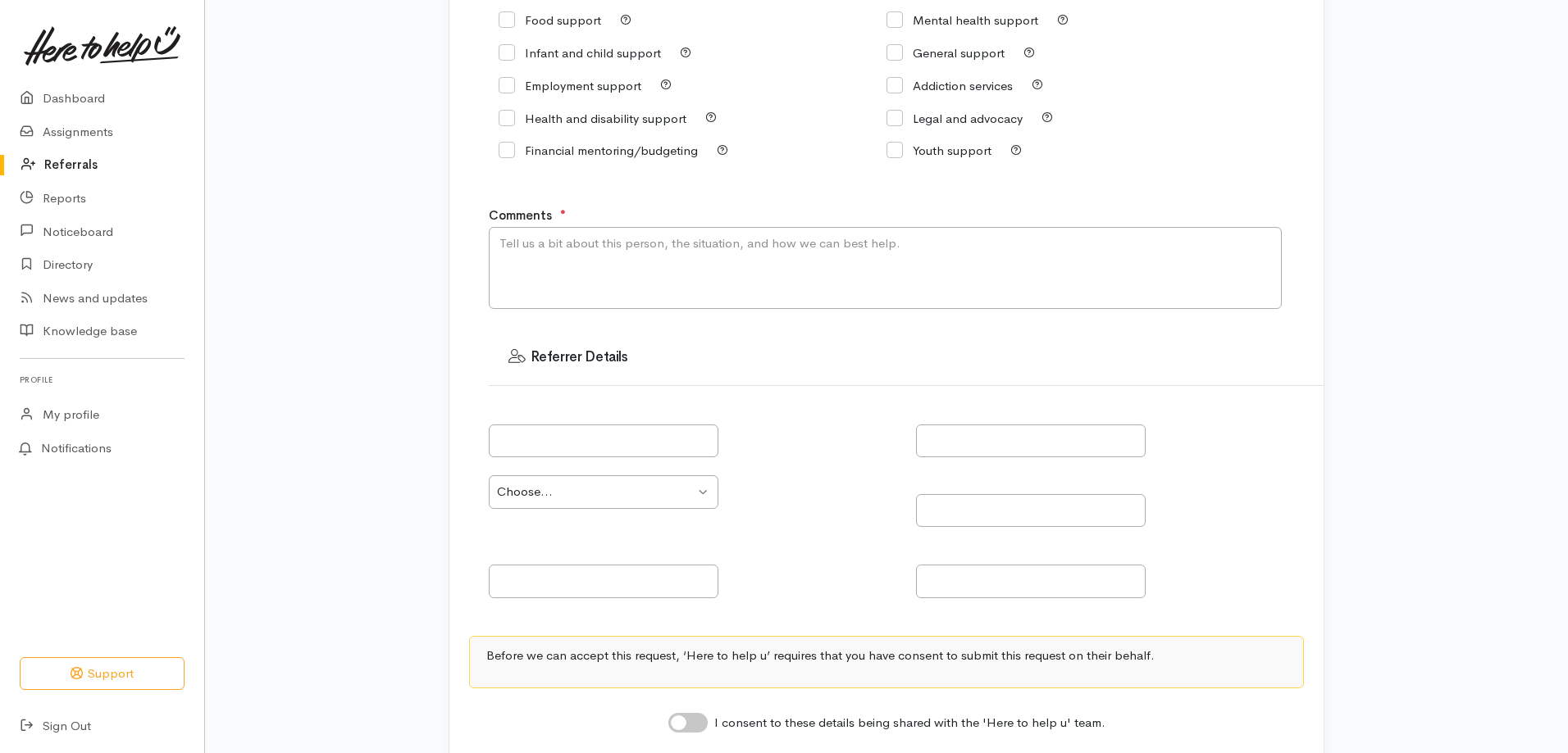
scroll to position [165, 0]
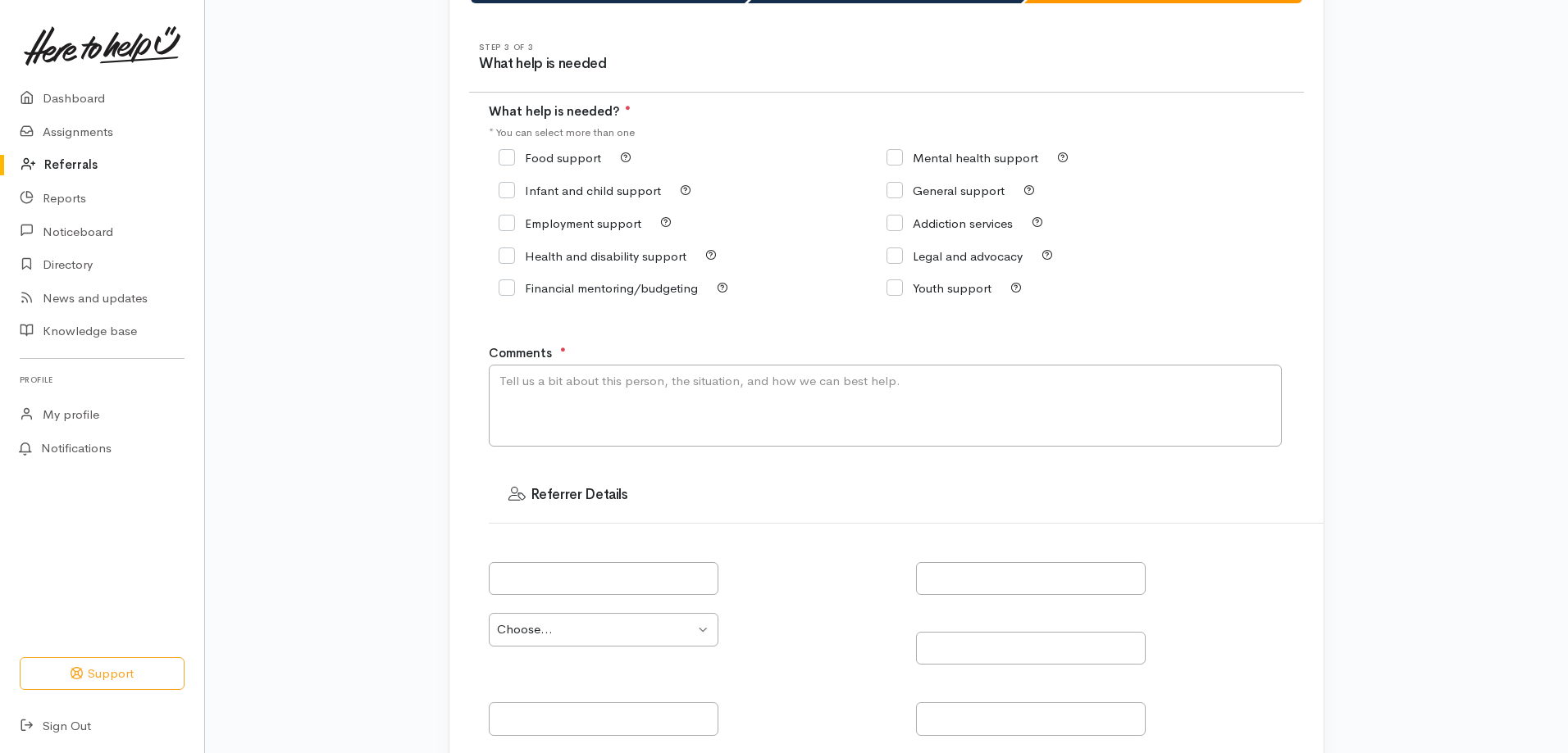
click at [510, 154] on input "Food support" at bounding box center [549, 157] width 102 height 12
checkbox input "true"
click at [600, 379] on textarea "Comments" at bounding box center [884, 406] width 793 height 82
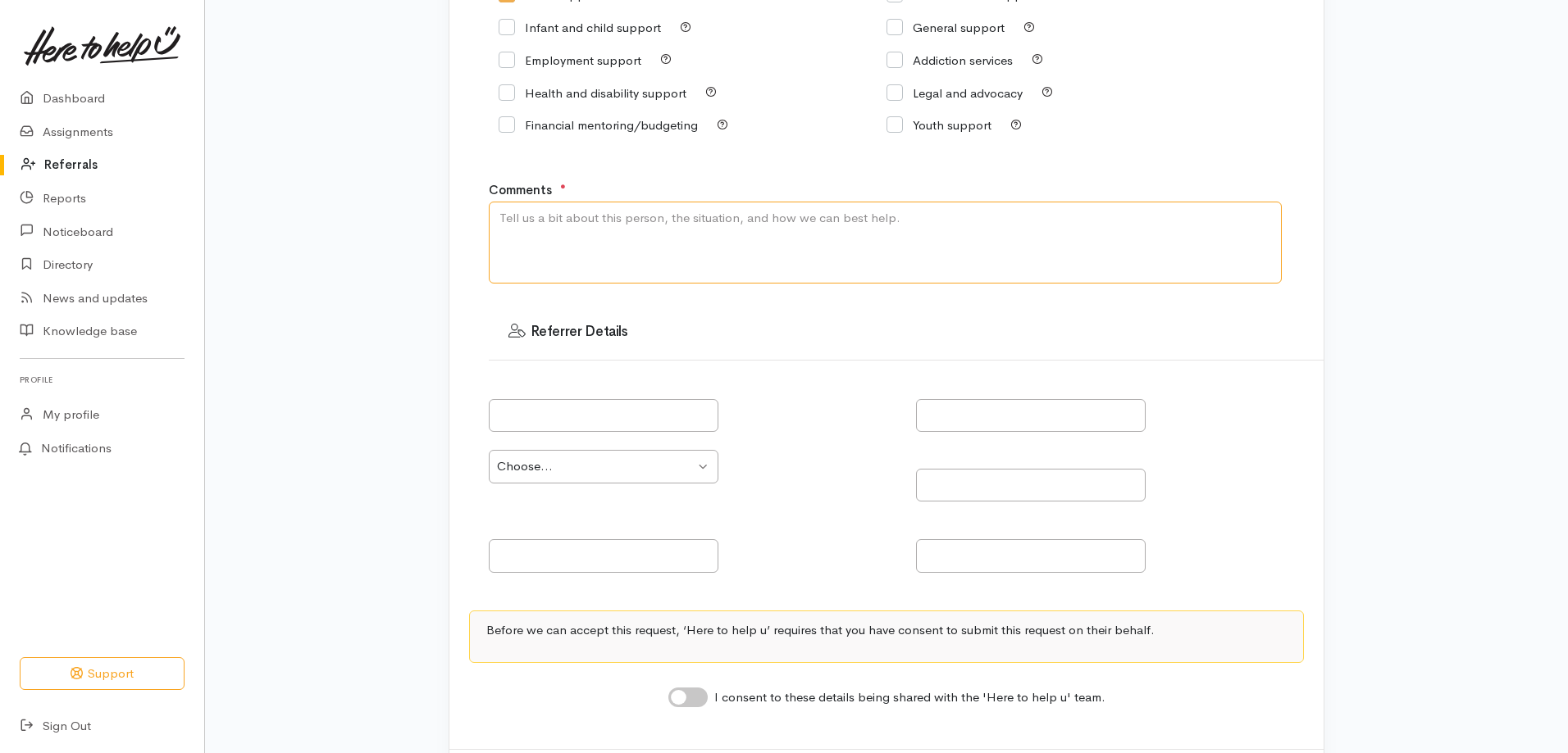
scroll to position [164, 0]
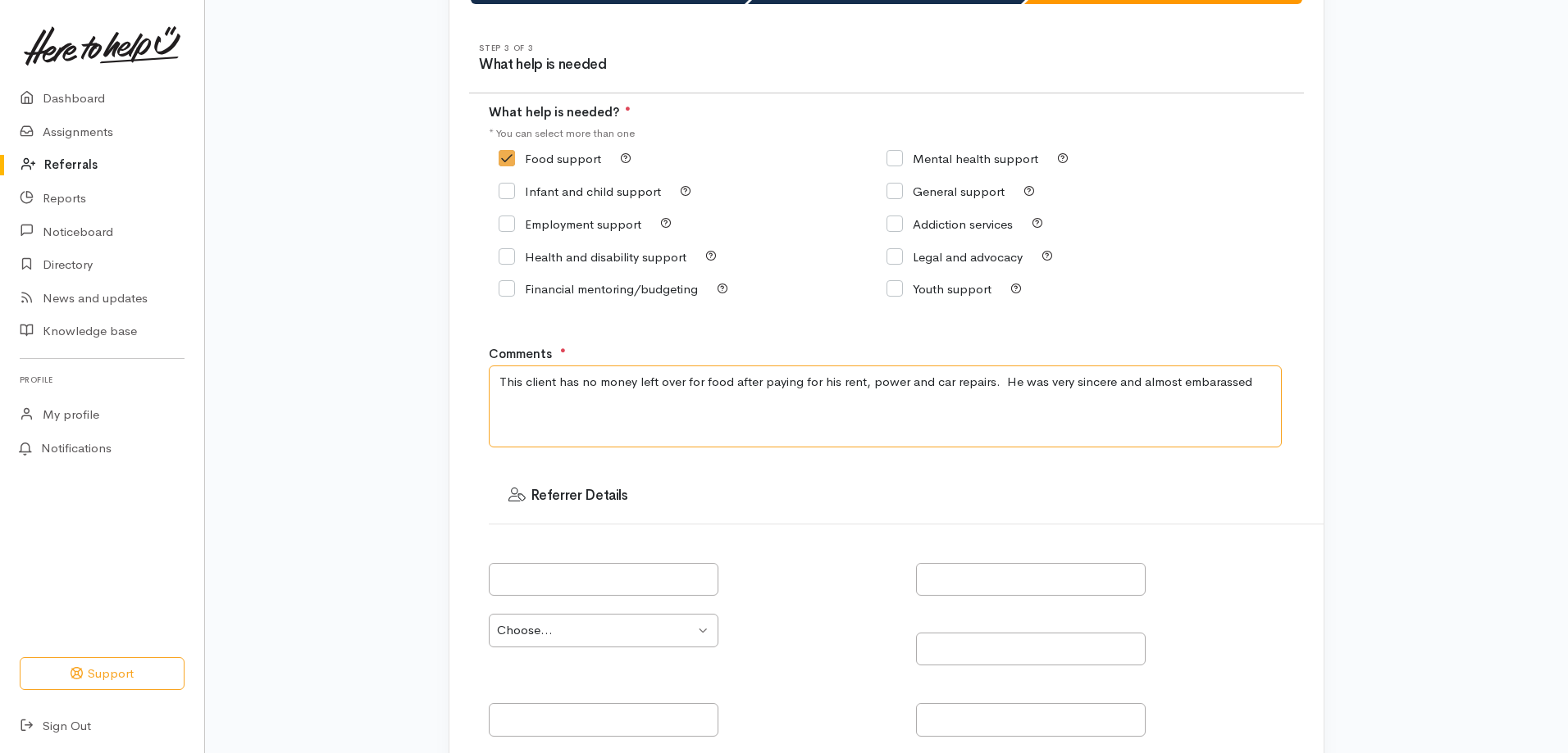
click at [1218, 386] on textarea "This client has no money left over for food after paying for his rent, power an…" at bounding box center [884, 407] width 793 height 82
click at [996, 378] on textarea "This client has no money left over for food after paying for his rent, power an…" at bounding box center [884, 407] width 793 height 82
click at [1272, 377] on textarea "This client has no money left over for food after paying for his rent, power an…" at bounding box center [884, 407] width 793 height 82
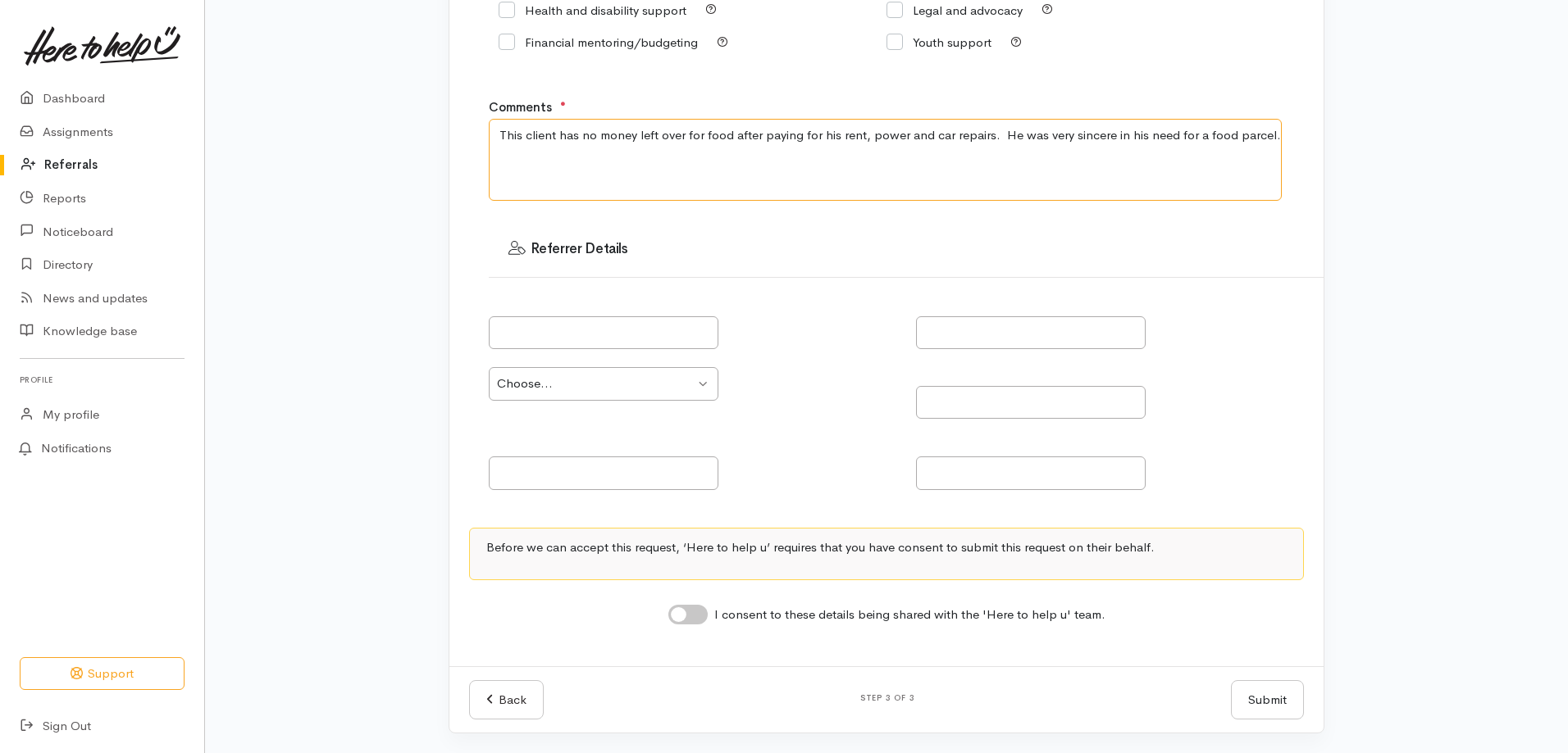
type textarea "This client has no money left over for food after paying for his rent, power an…"
click at [644, 326] on input "text" at bounding box center [603, 333] width 230 height 34
type input "TeWhetu [PERSON_NAME]"
click at [691, 373] on select "Choose... Community provider Health provider Government agency Other" at bounding box center [603, 384] width 230 height 34
select select "186"
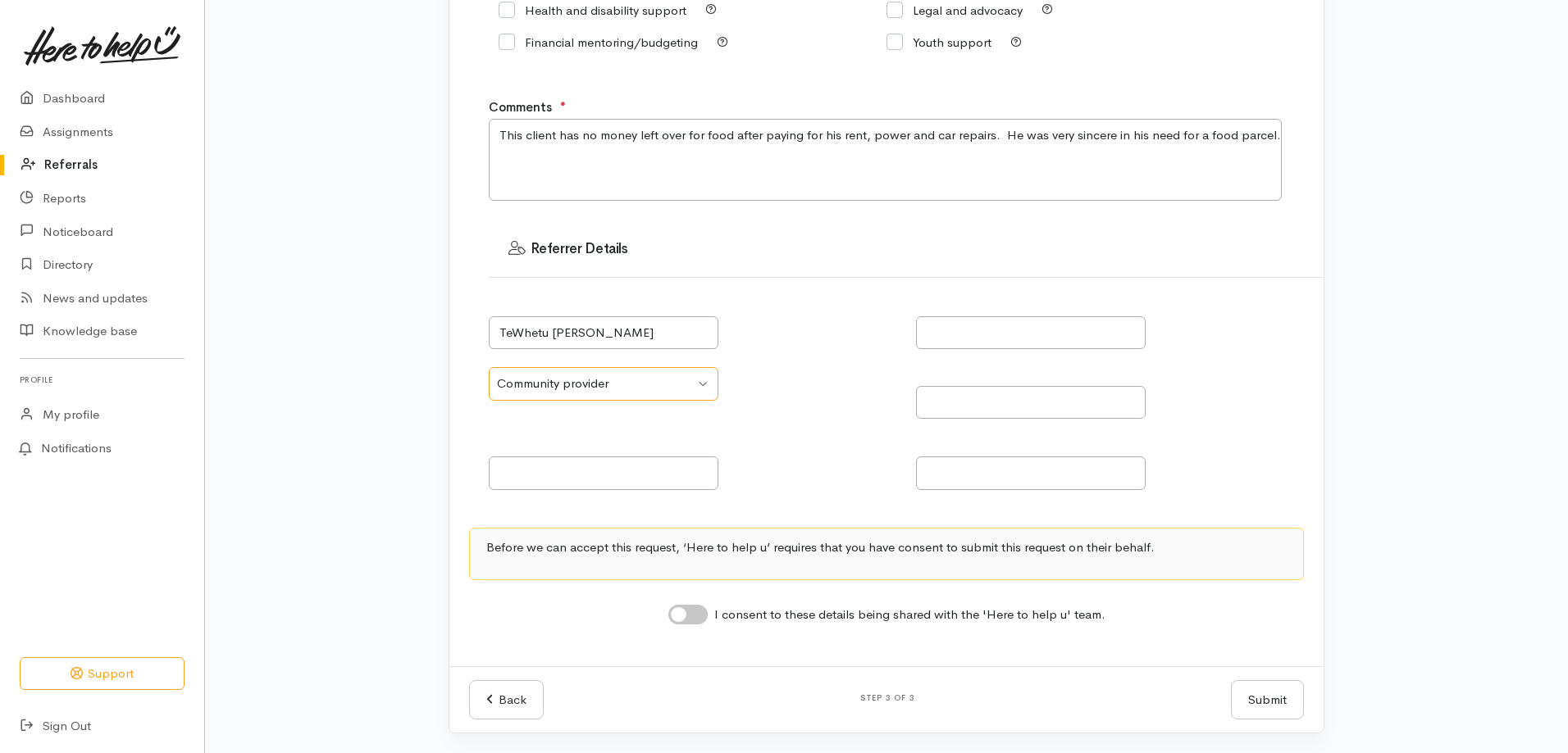
click at [489, 367] on select "Choose... Community provider Health provider Government agency Other" at bounding box center [603, 384] width 230 height 34
click at [617, 469] on input "text" at bounding box center [603, 473] width 230 height 34
click at [678, 617] on input "I consent to these details being shared with the 'Here to help u' team." at bounding box center [688, 615] width 40 height 20
checkbox input "true"
click at [1258, 707] on button "Submit" at bounding box center [1267, 700] width 73 height 40
